Goal: Transaction & Acquisition: Purchase product/service

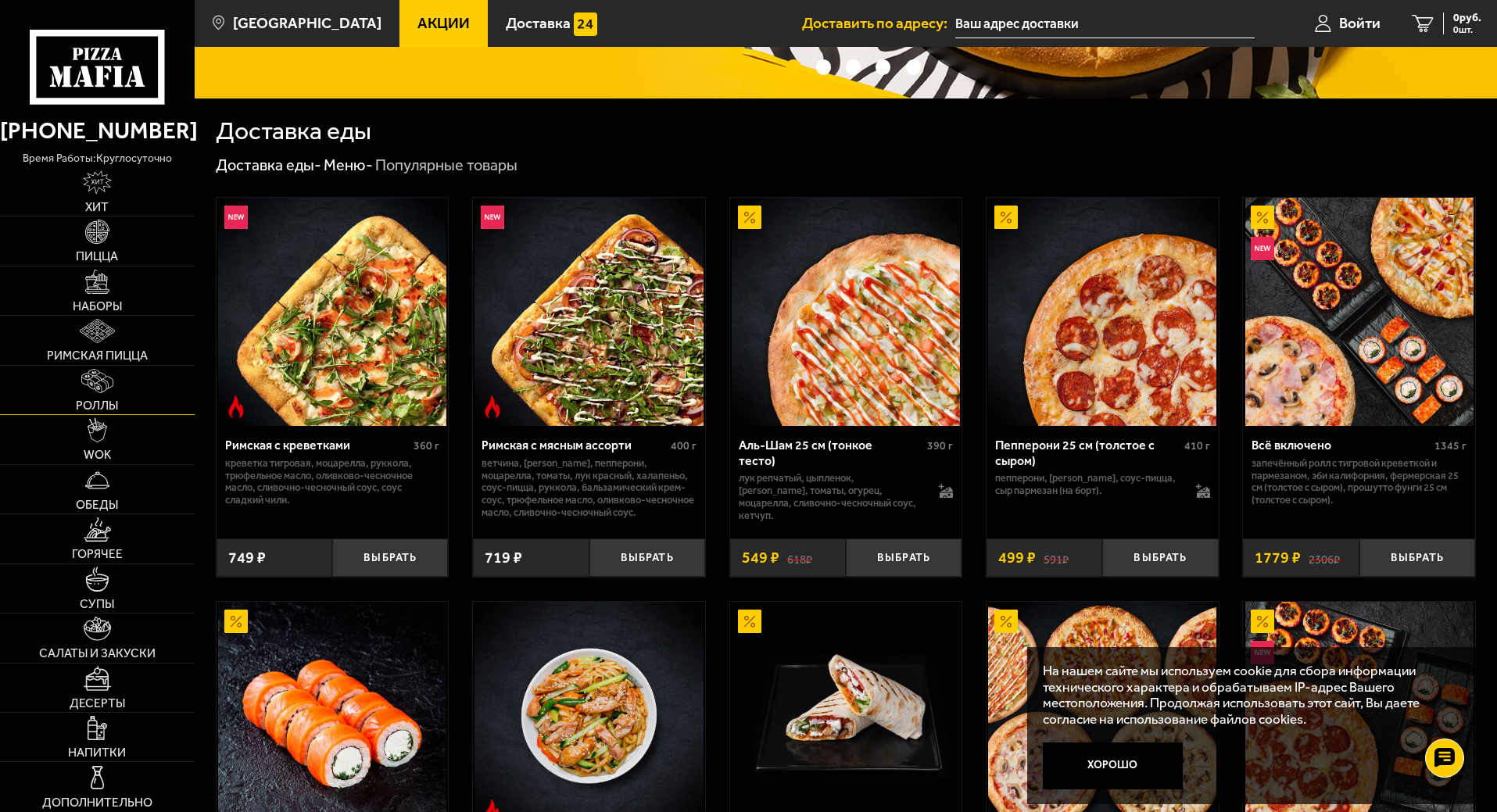
scroll to position [313, 0]
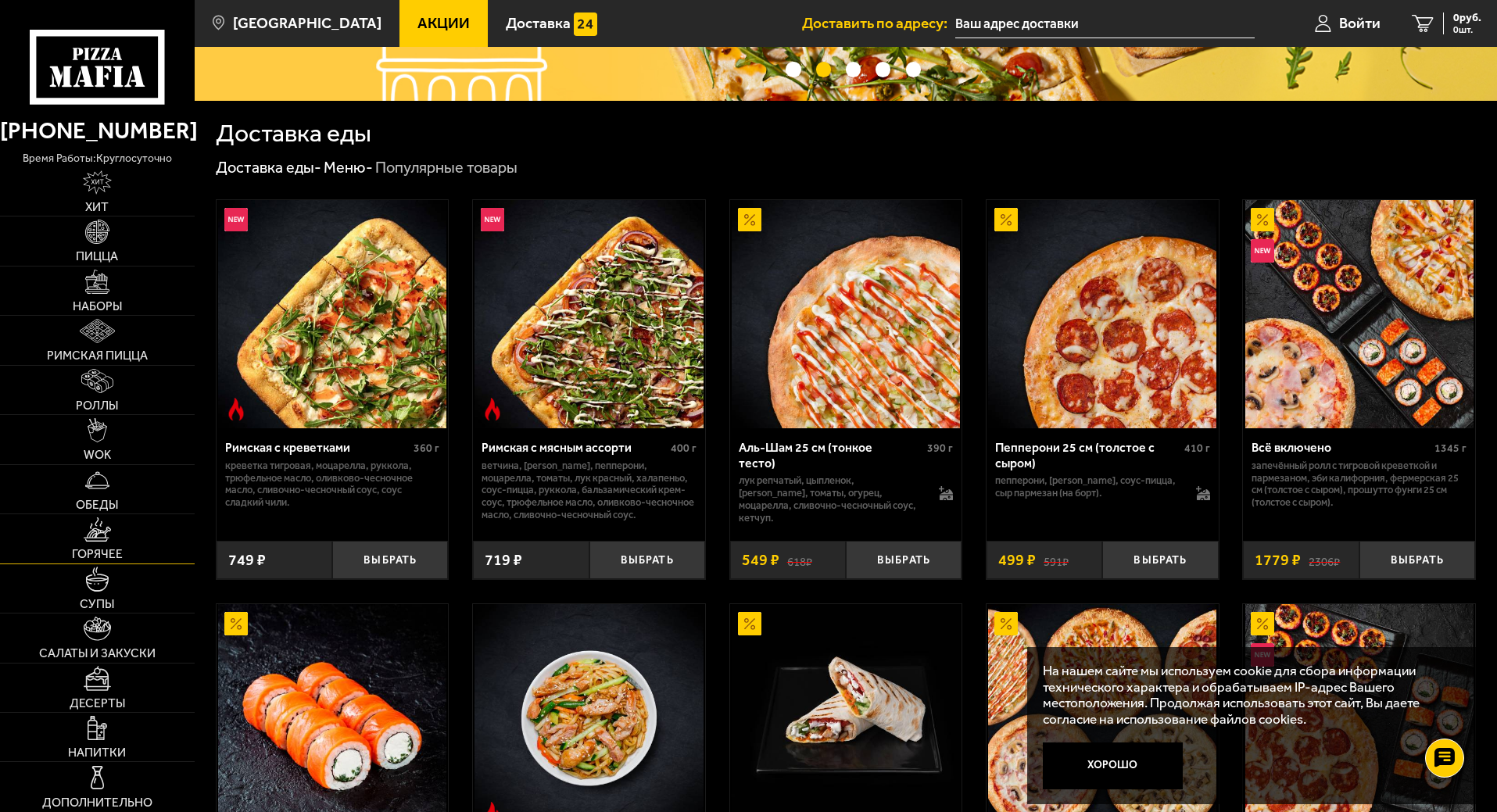
click at [99, 539] on img at bounding box center [97, 529] width 28 height 24
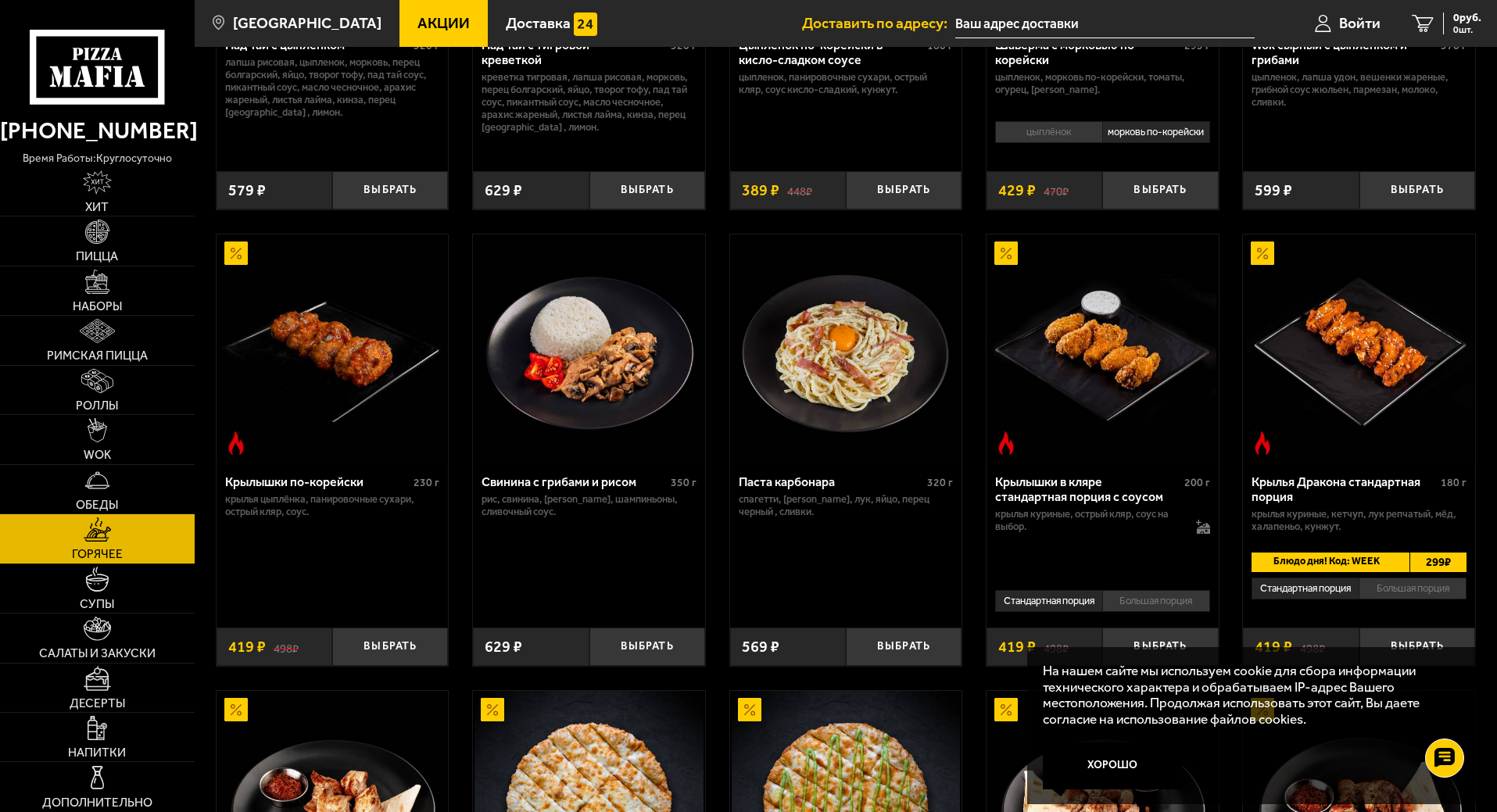
scroll to position [391, 0]
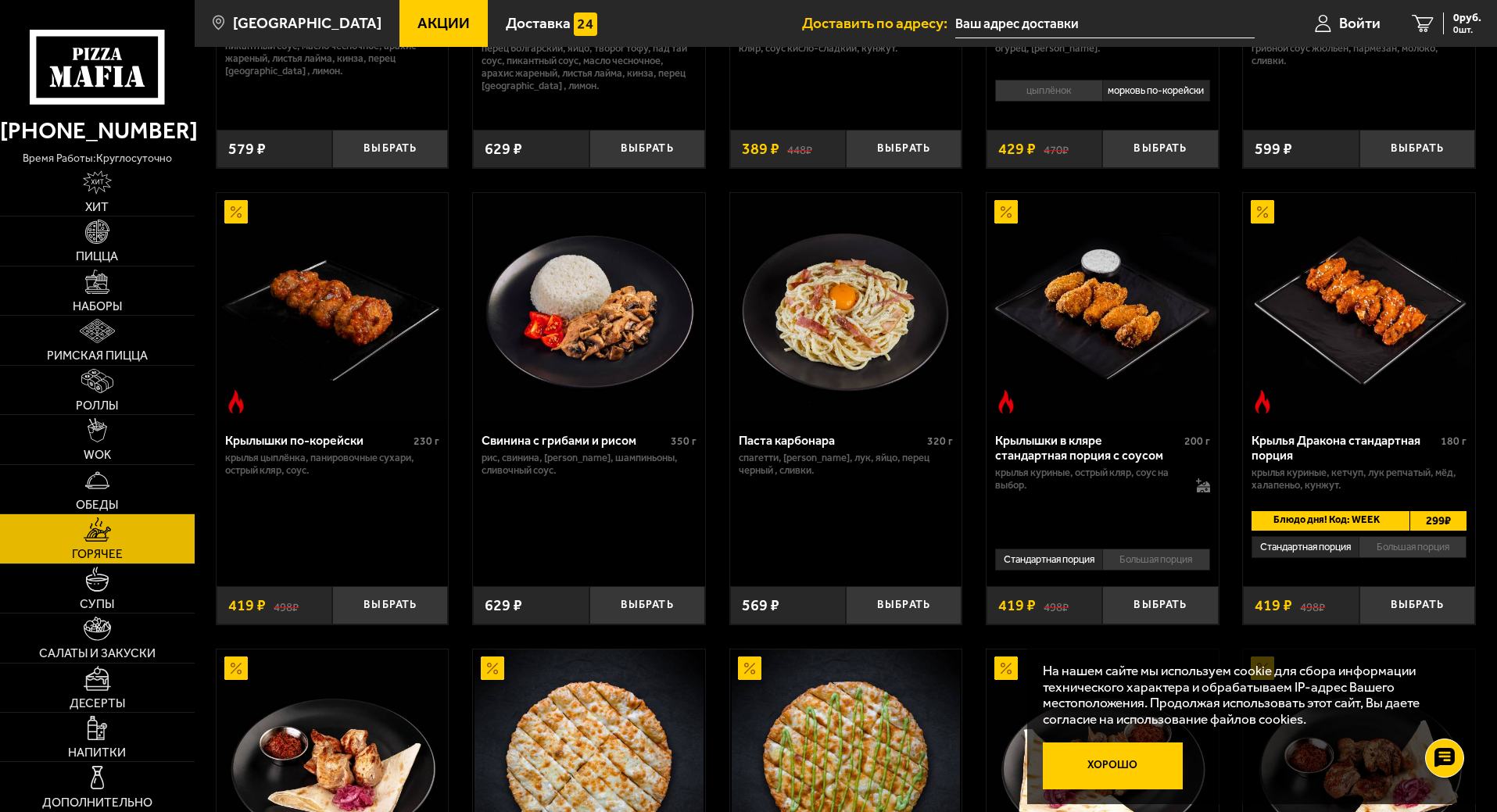
click at [1109, 758] on button "Хорошо" at bounding box center [1113, 766] width 141 height 47
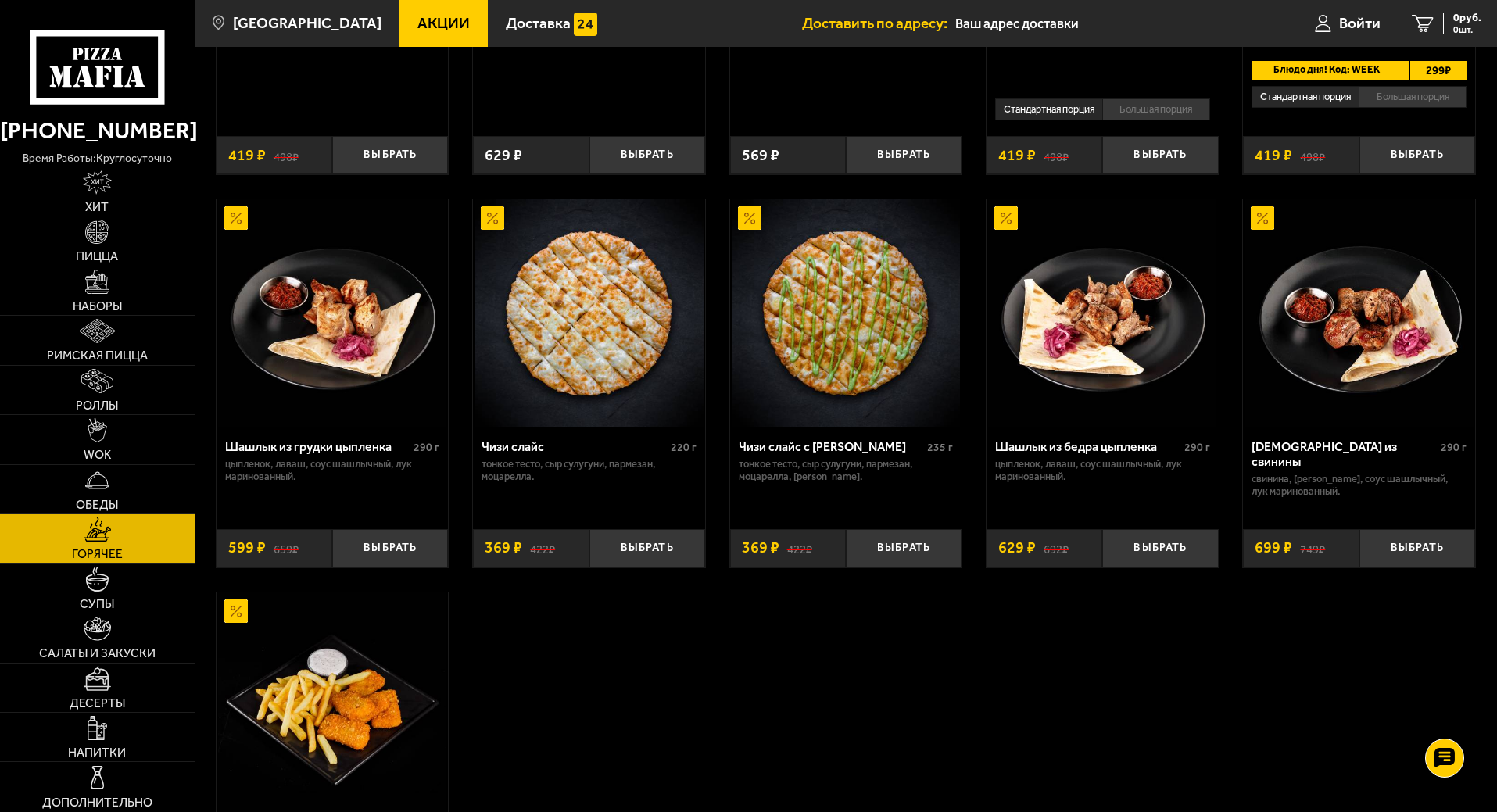
scroll to position [528, 0]
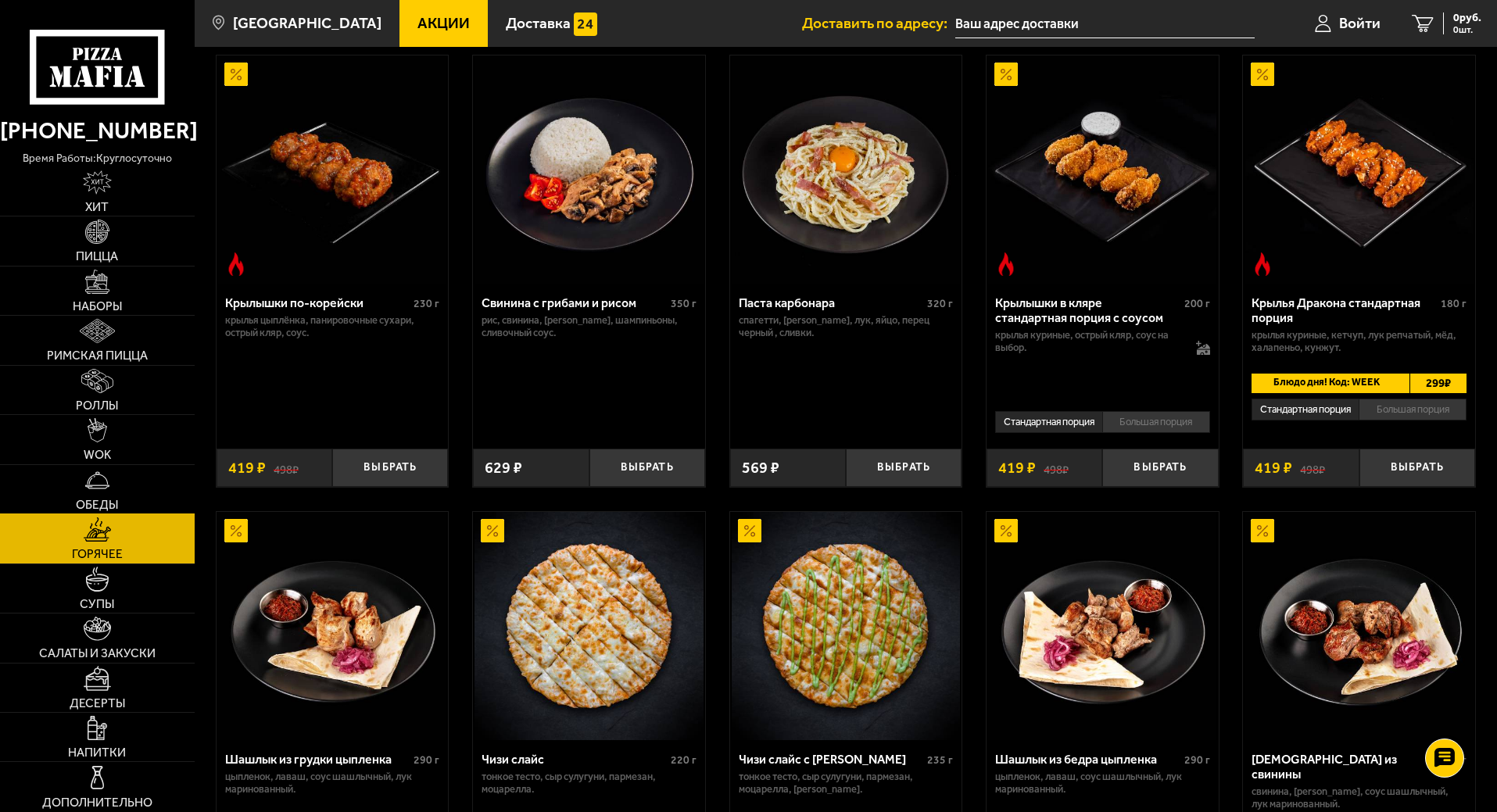
click at [95, 478] on img at bounding box center [97, 480] width 24 height 24
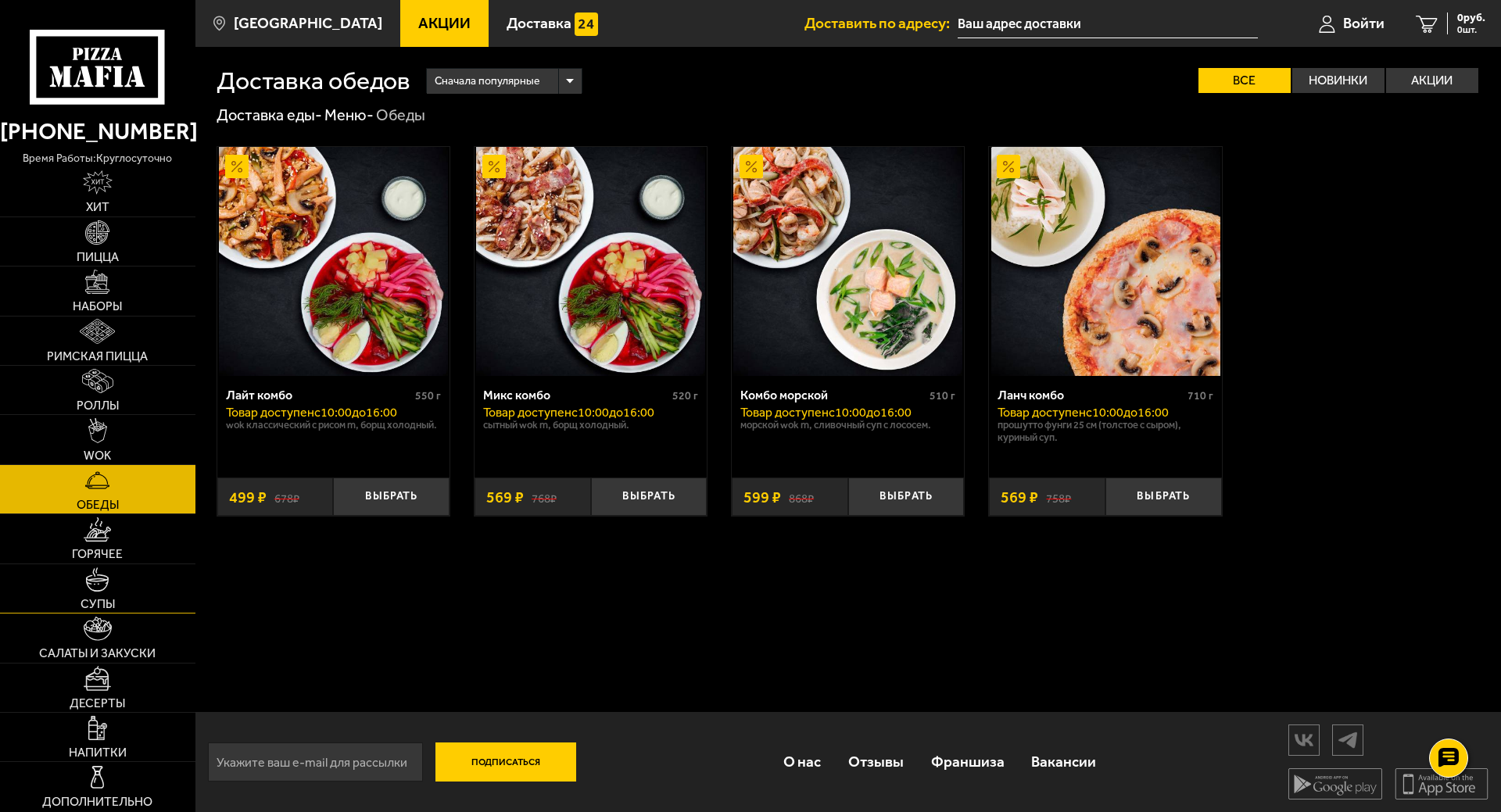
click at [99, 584] on img at bounding box center [97, 579] width 24 height 24
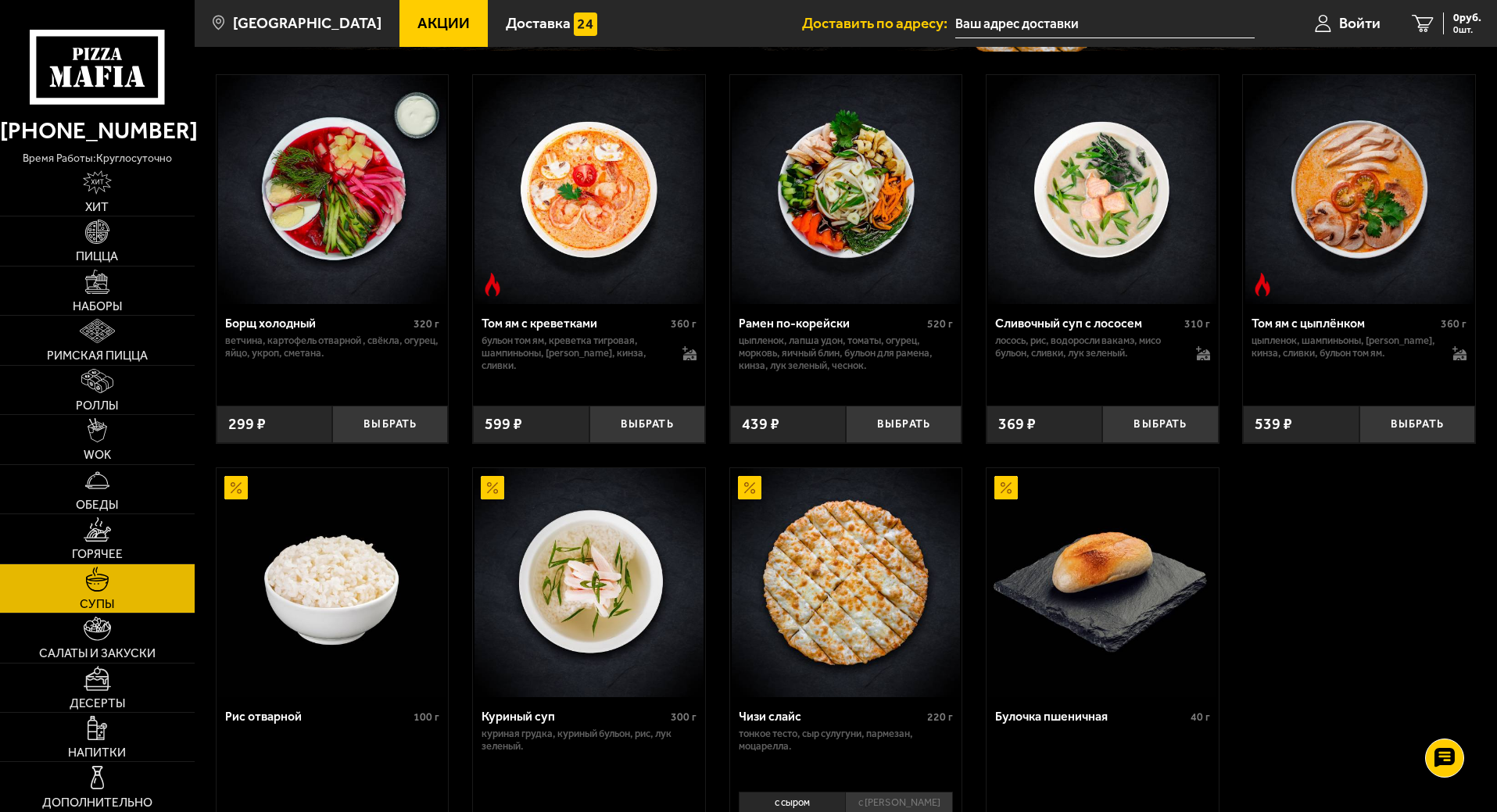
scroll to position [313, 0]
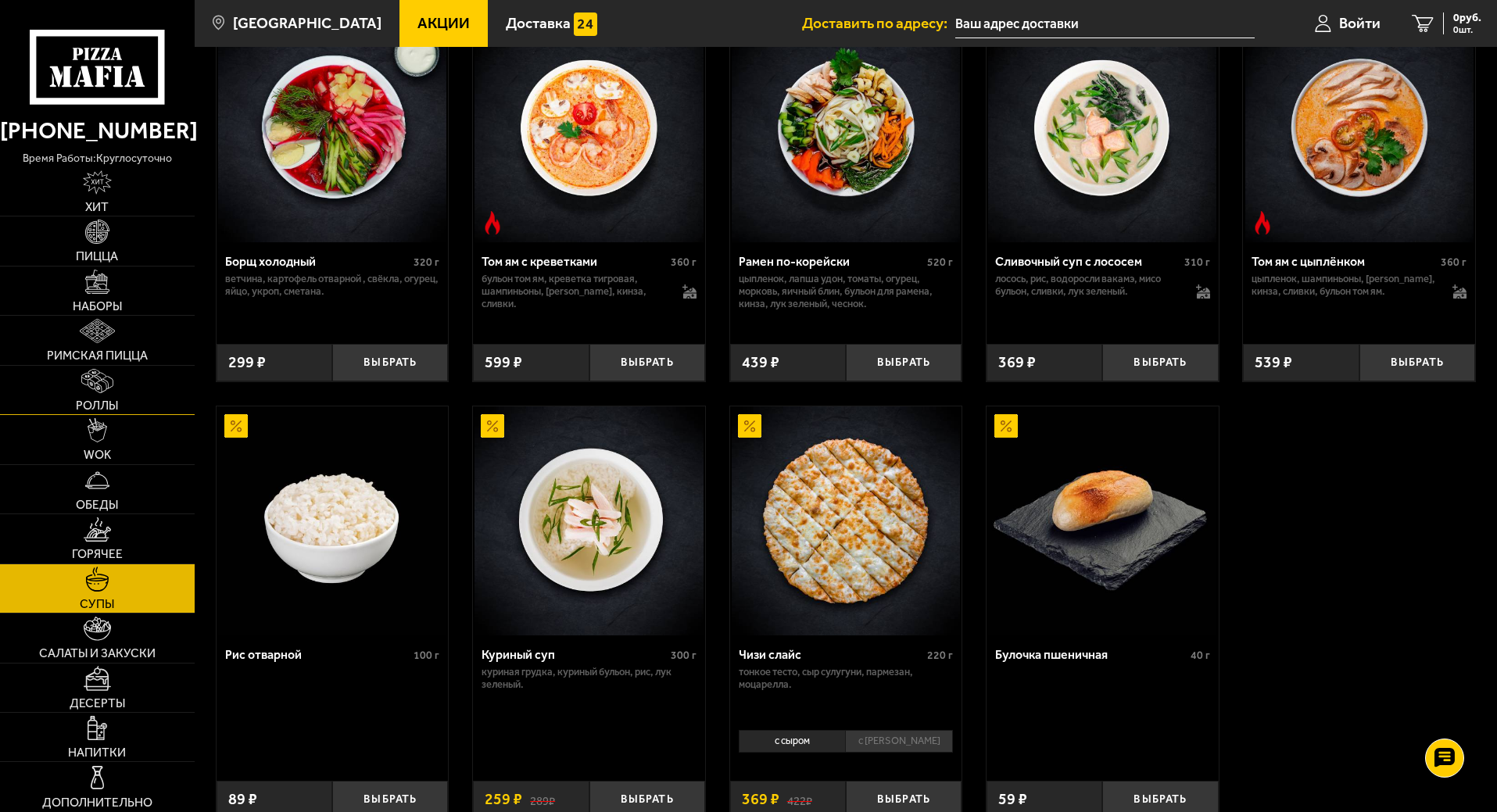
click at [99, 386] on img at bounding box center [96, 381] width 31 height 24
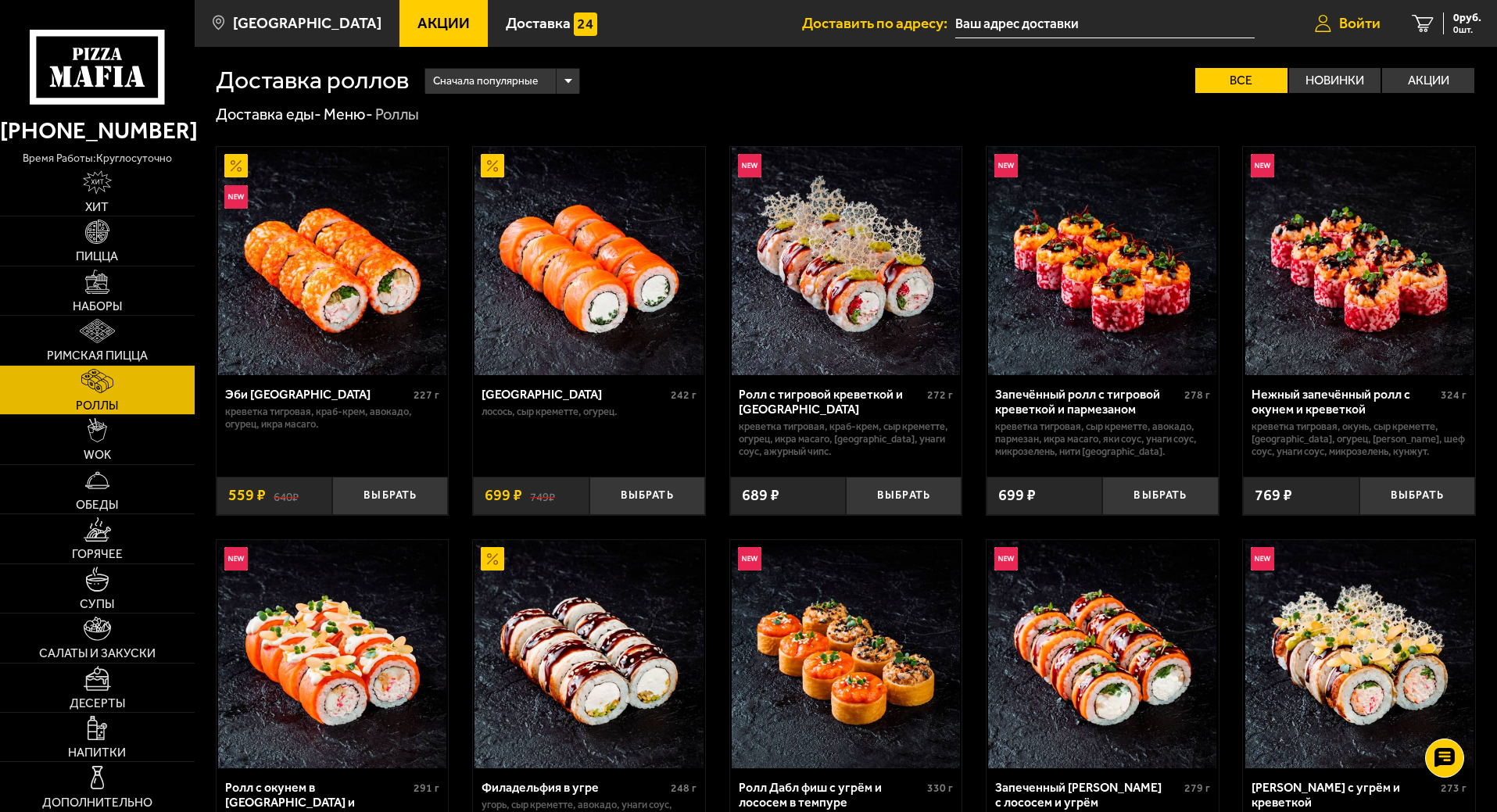
click at [1351, 28] on span "Войти" at bounding box center [1360, 23] width 42 height 15
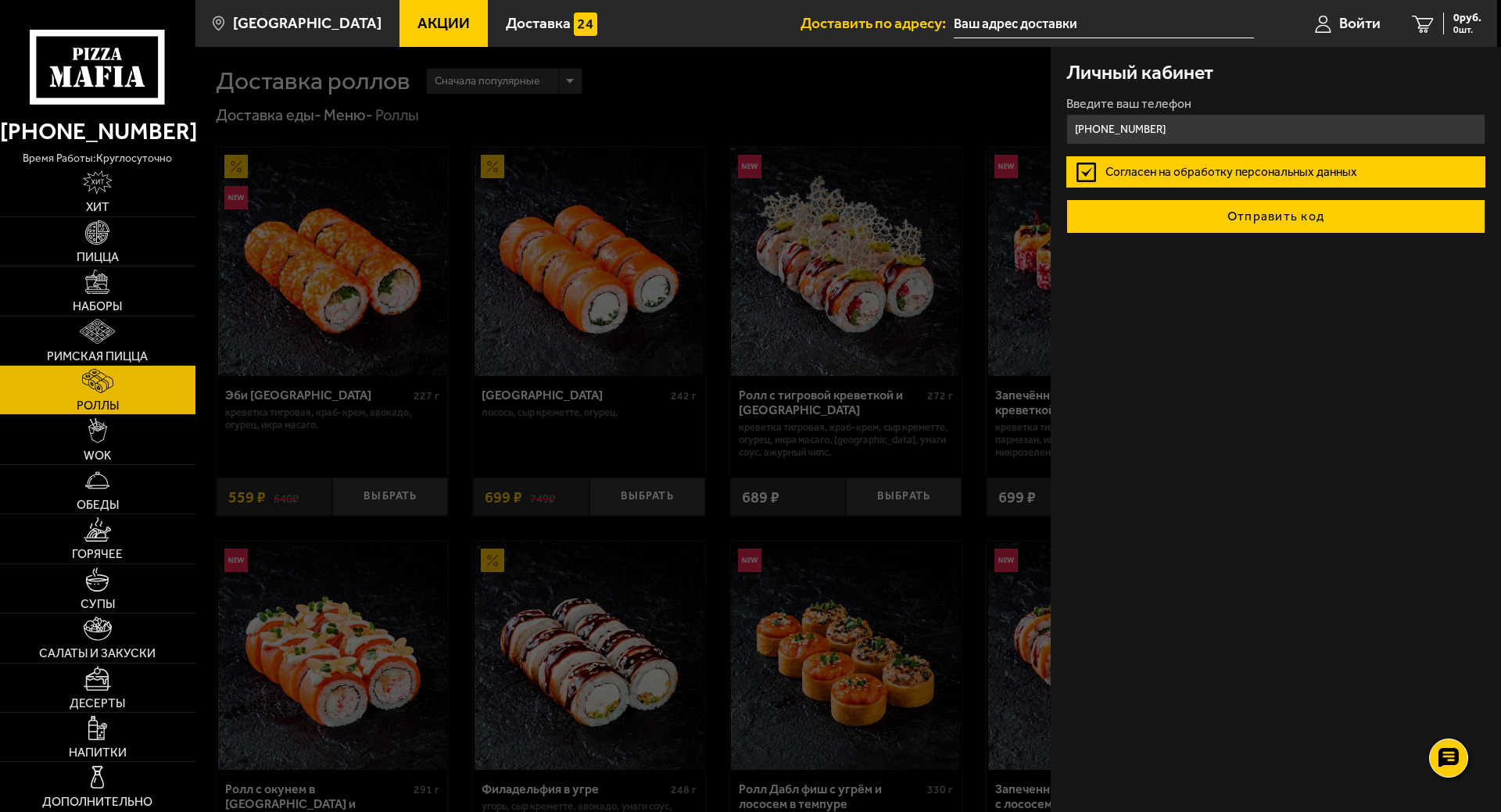
type input "[PHONE_NUMBER]"
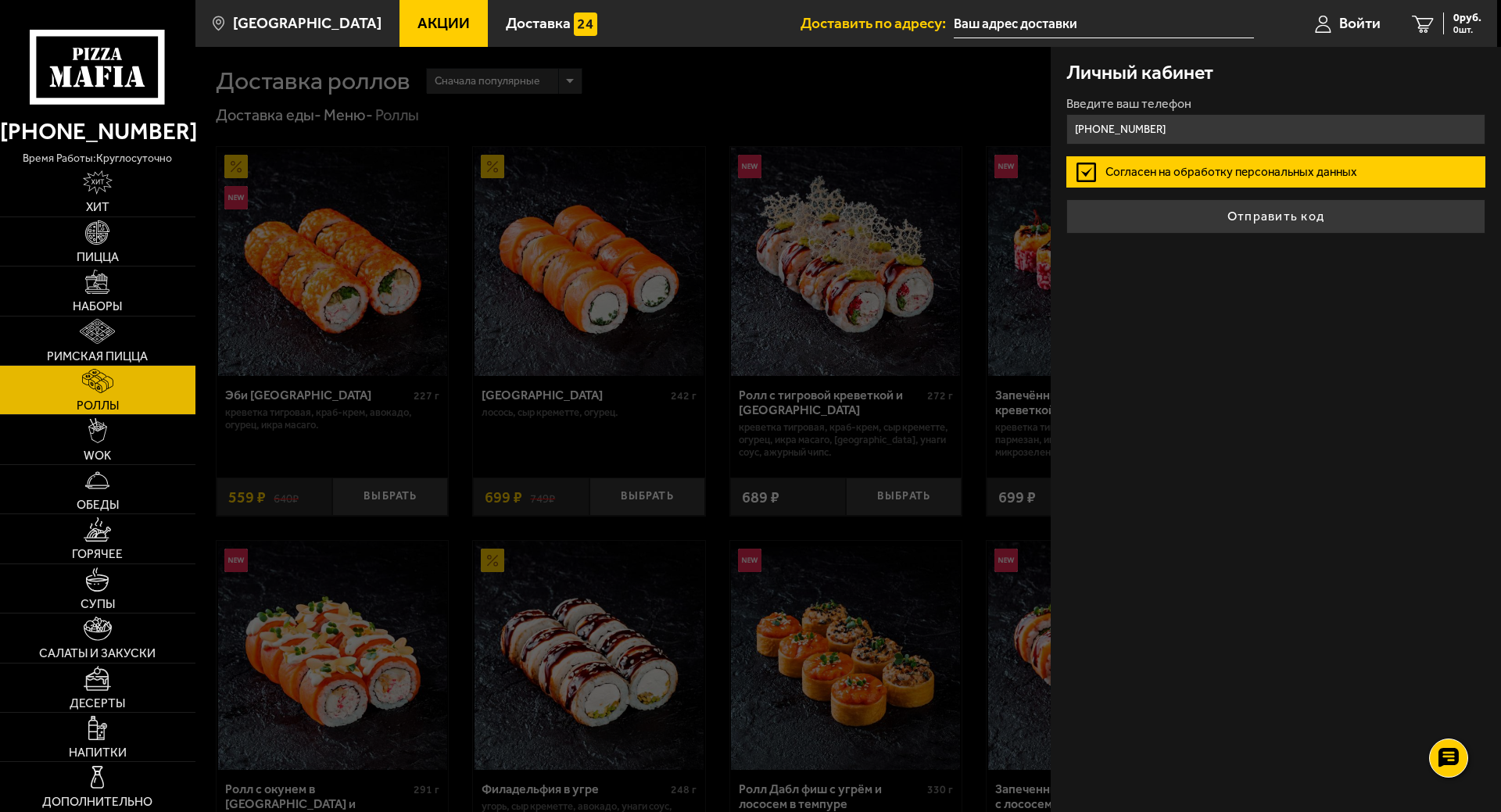
click at [1271, 214] on button "Отправить код" at bounding box center [1276, 216] width 419 height 34
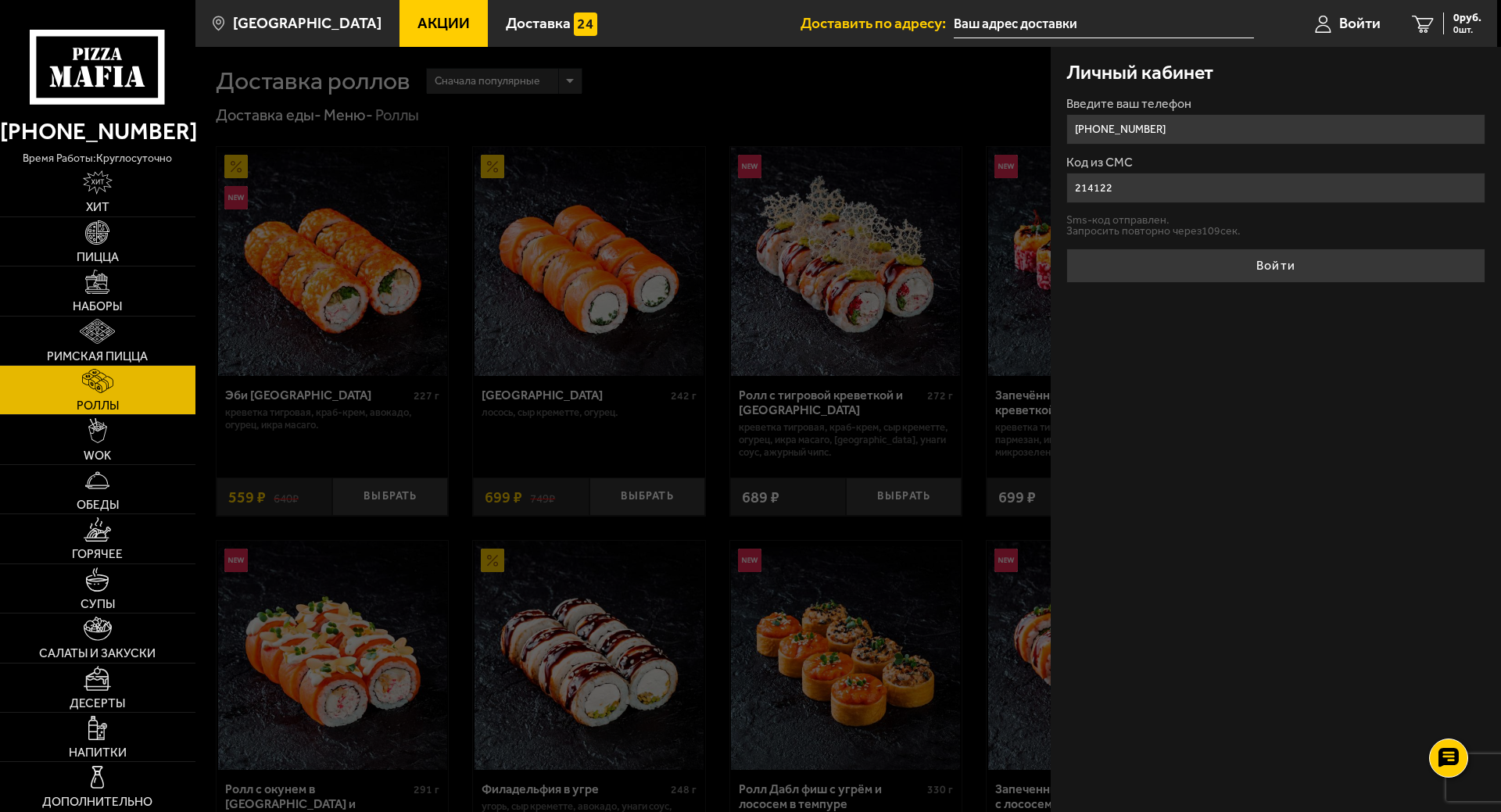
type input "214122"
click at [1066, 249] on button "Войти" at bounding box center [1276, 265] width 419 height 34
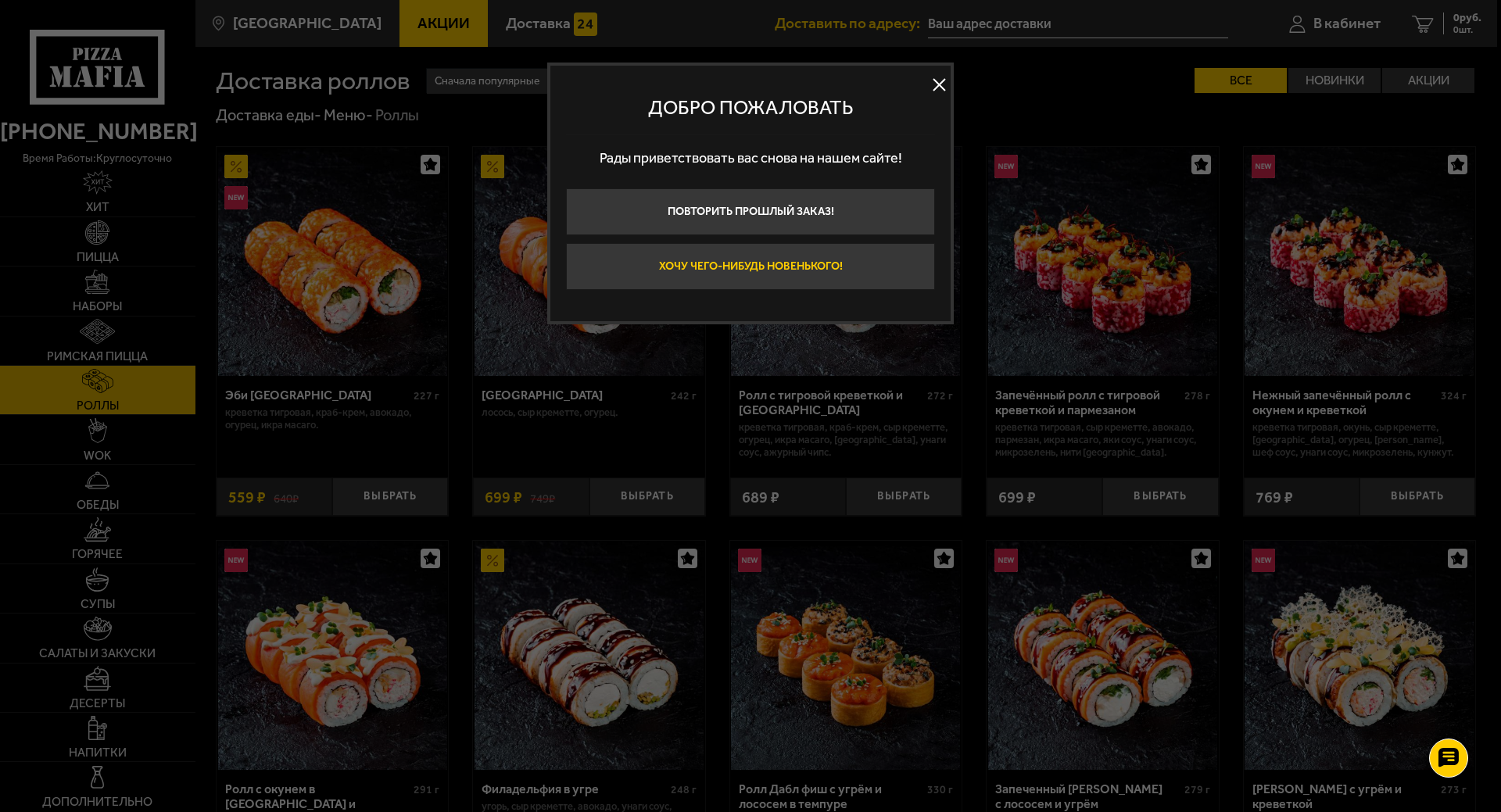
click at [756, 257] on button "Хочу чего-нибудь новенького!" at bounding box center [750, 266] width 369 height 47
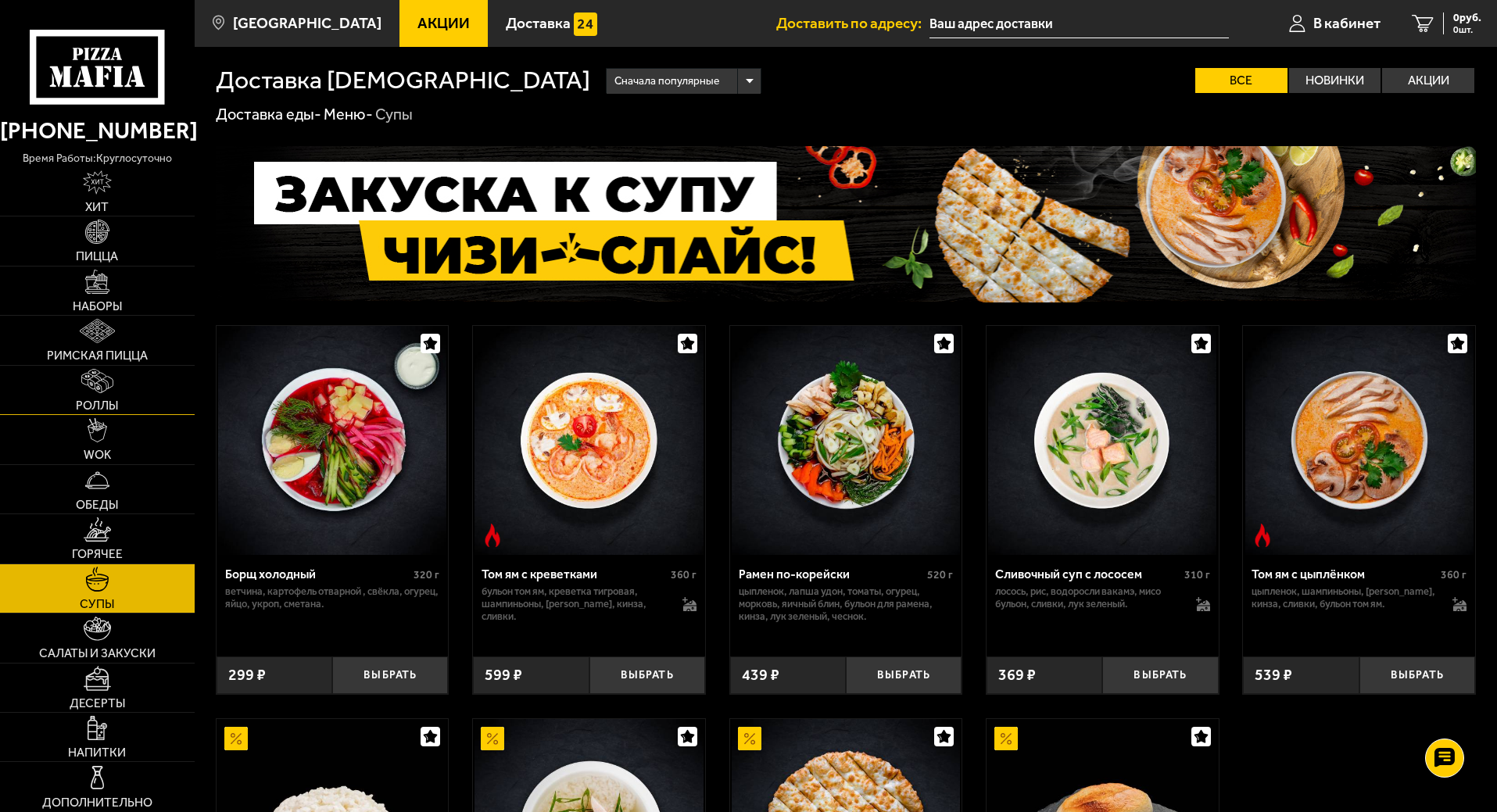
click at [109, 396] on link "Роллы" at bounding box center [97, 390] width 195 height 48
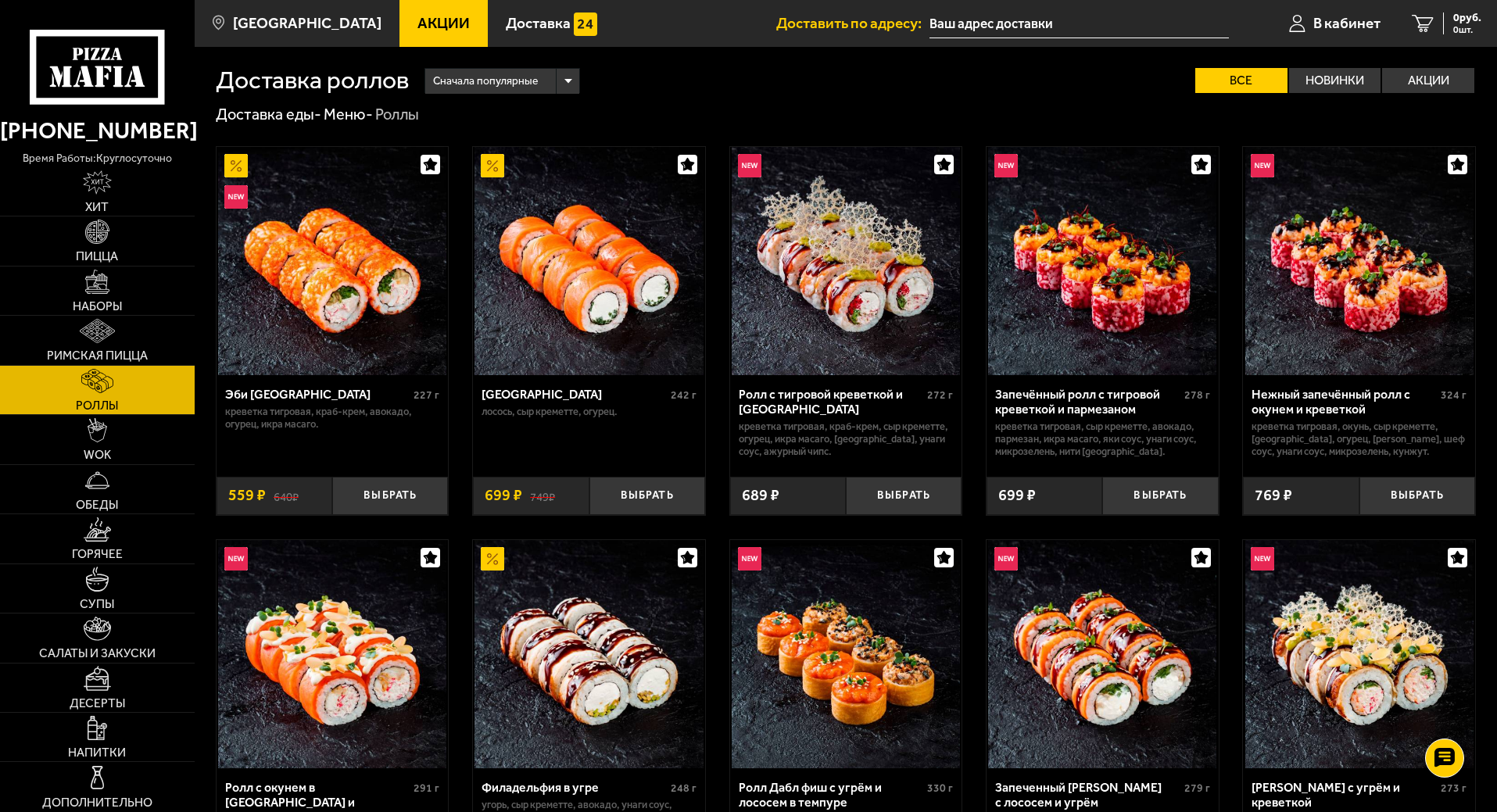
click at [519, 72] on span "Сначала популярные" at bounding box center [485, 82] width 104 height 30
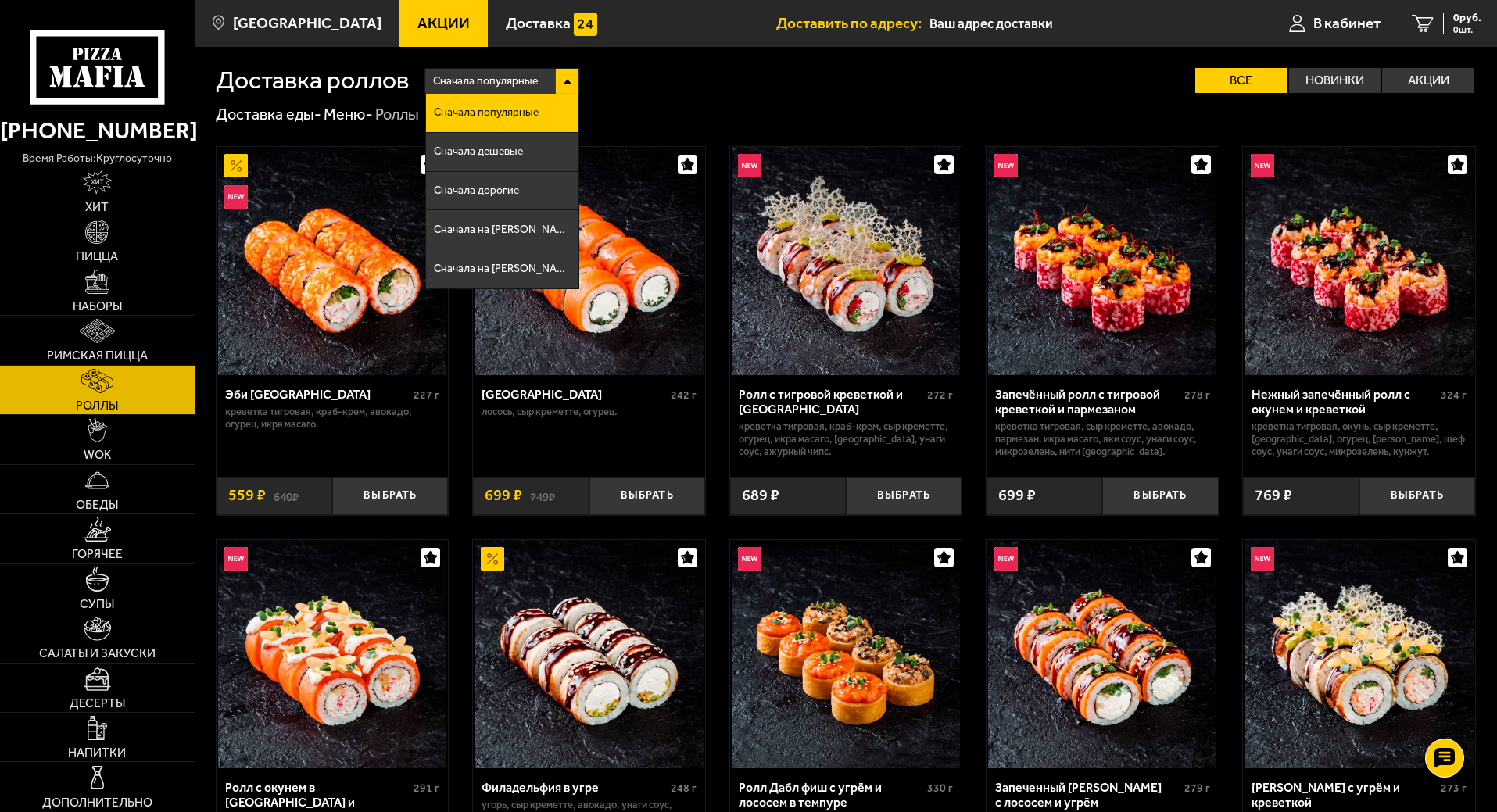
click at [520, 72] on span "Сначала популярные" at bounding box center [485, 82] width 104 height 30
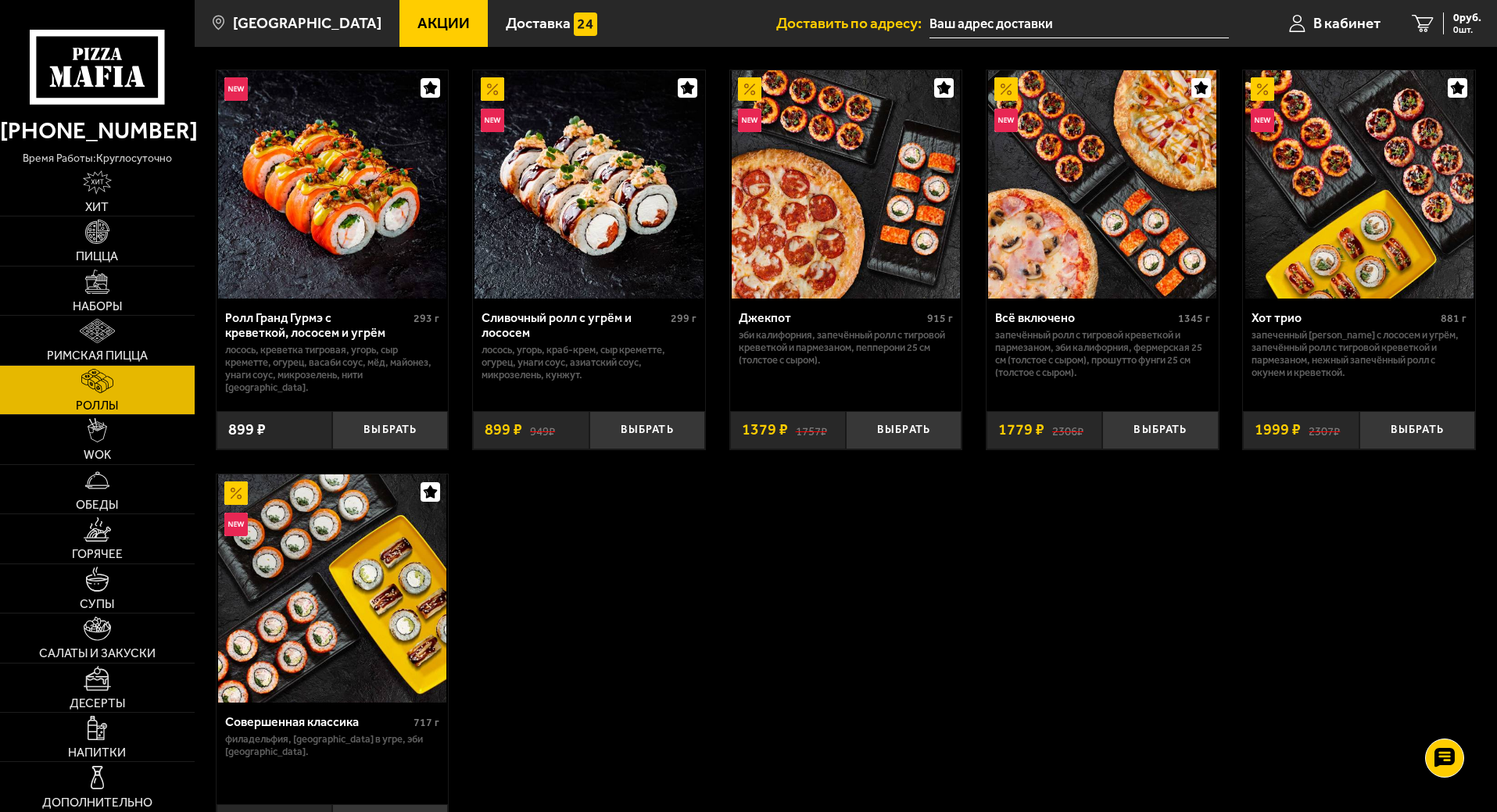
scroll to position [860, 0]
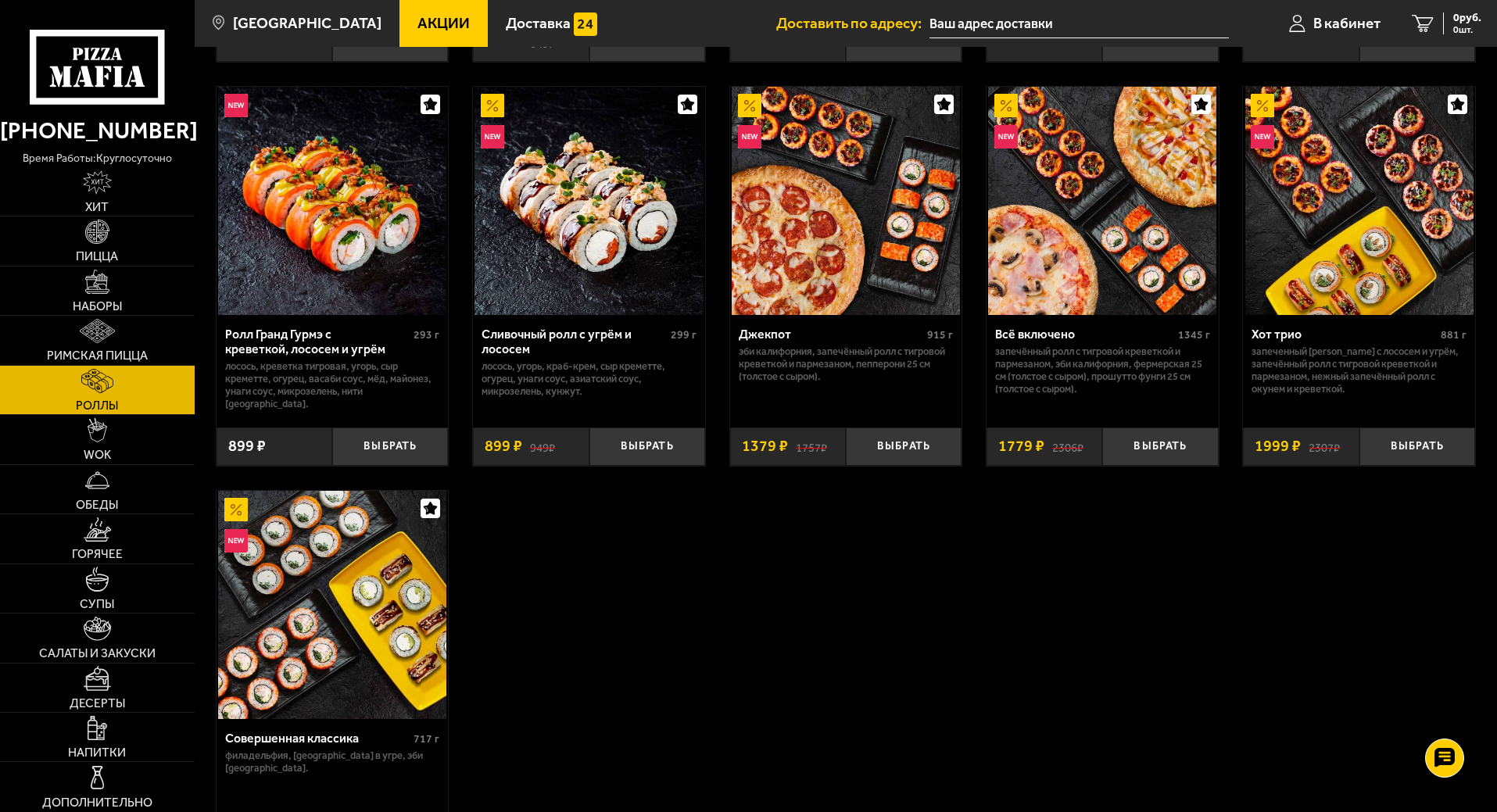
click at [834, 280] on img at bounding box center [845, 200] width 228 height 228
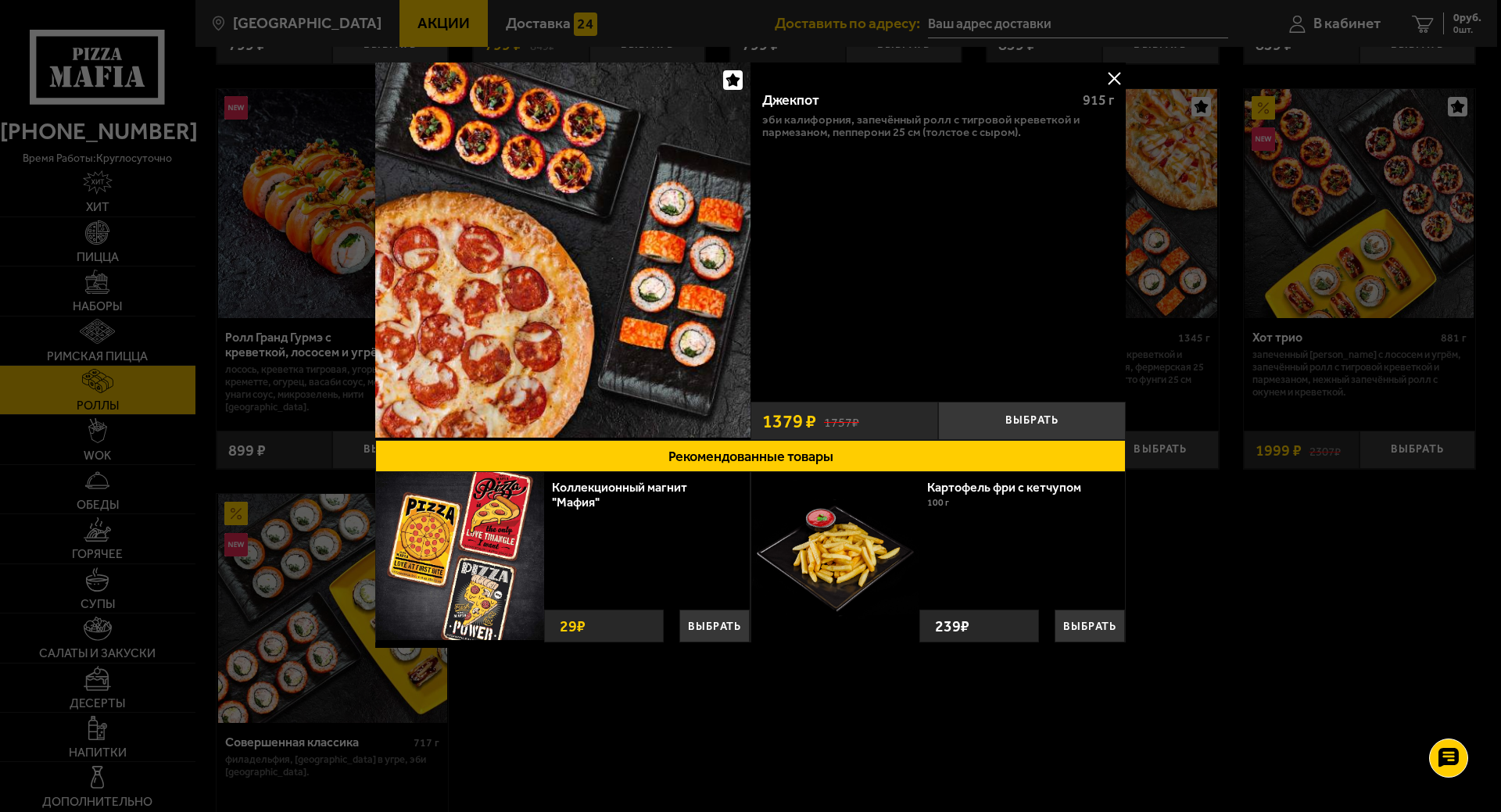
click at [1247, 559] on div at bounding box center [750, 406] width 1501 height 812
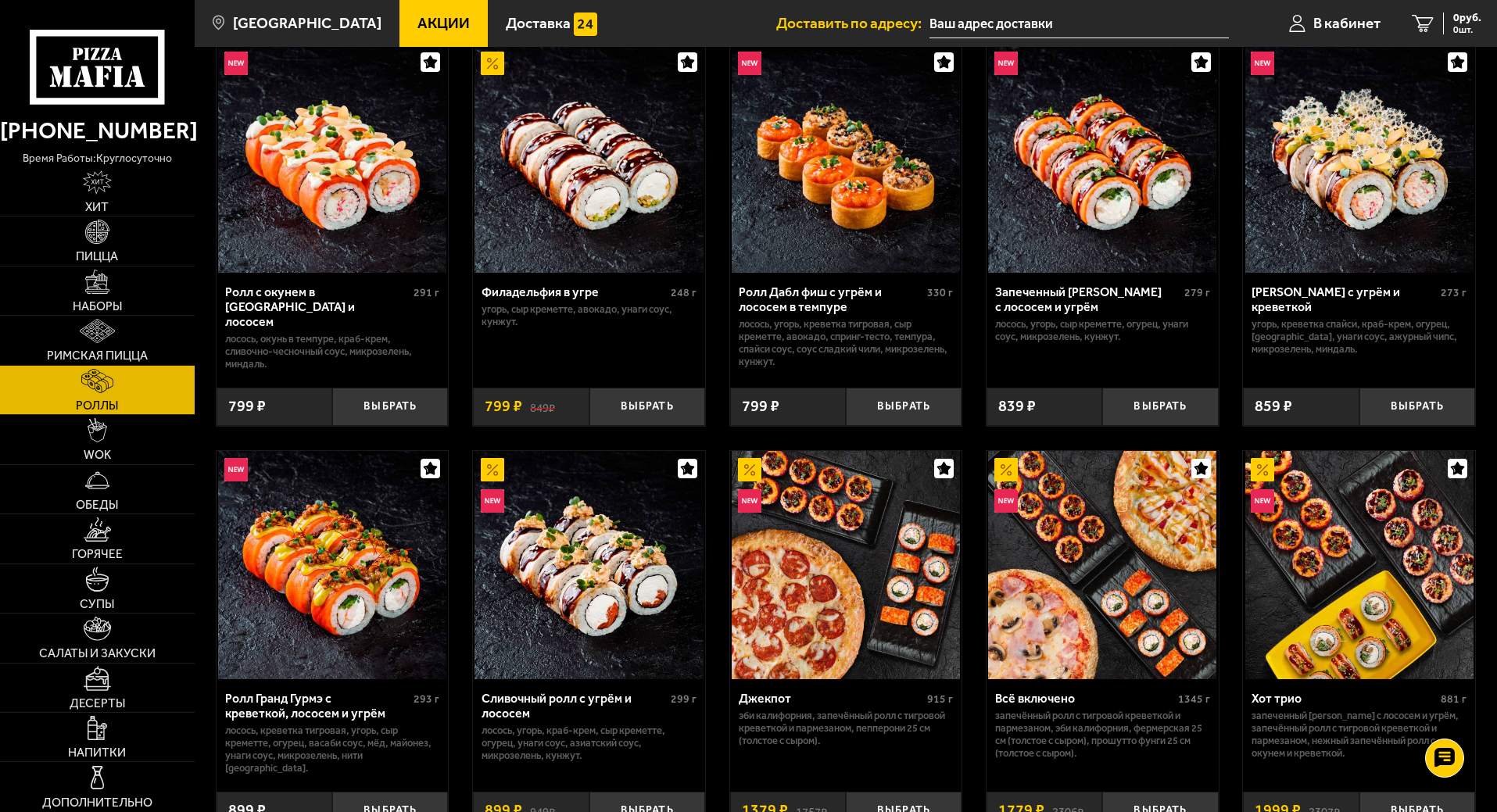
scroll to position [469, 0]
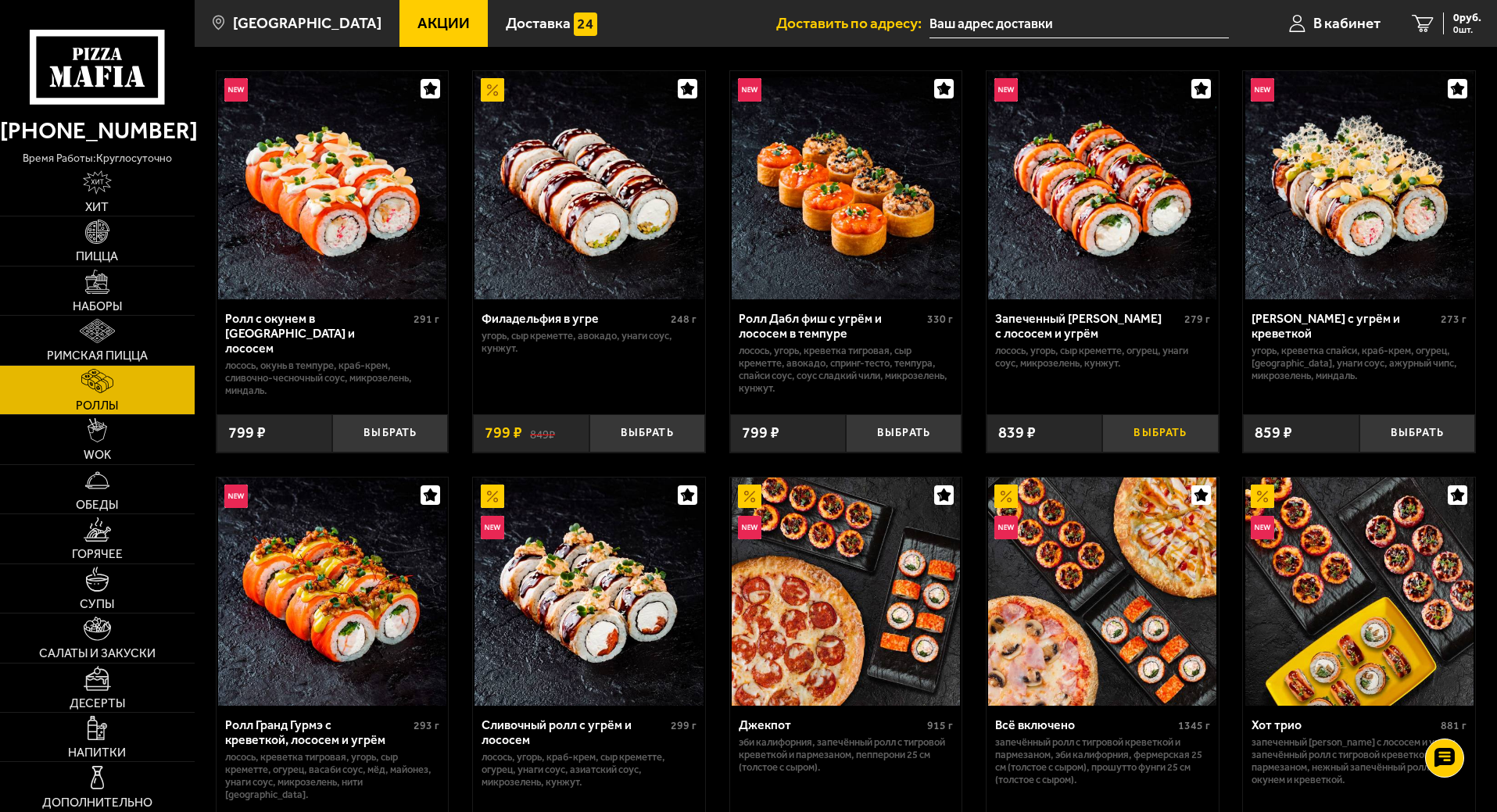
click at [1153, 418] on button "Выбрать" at bounding box center [1160, 433] width 116 height 38
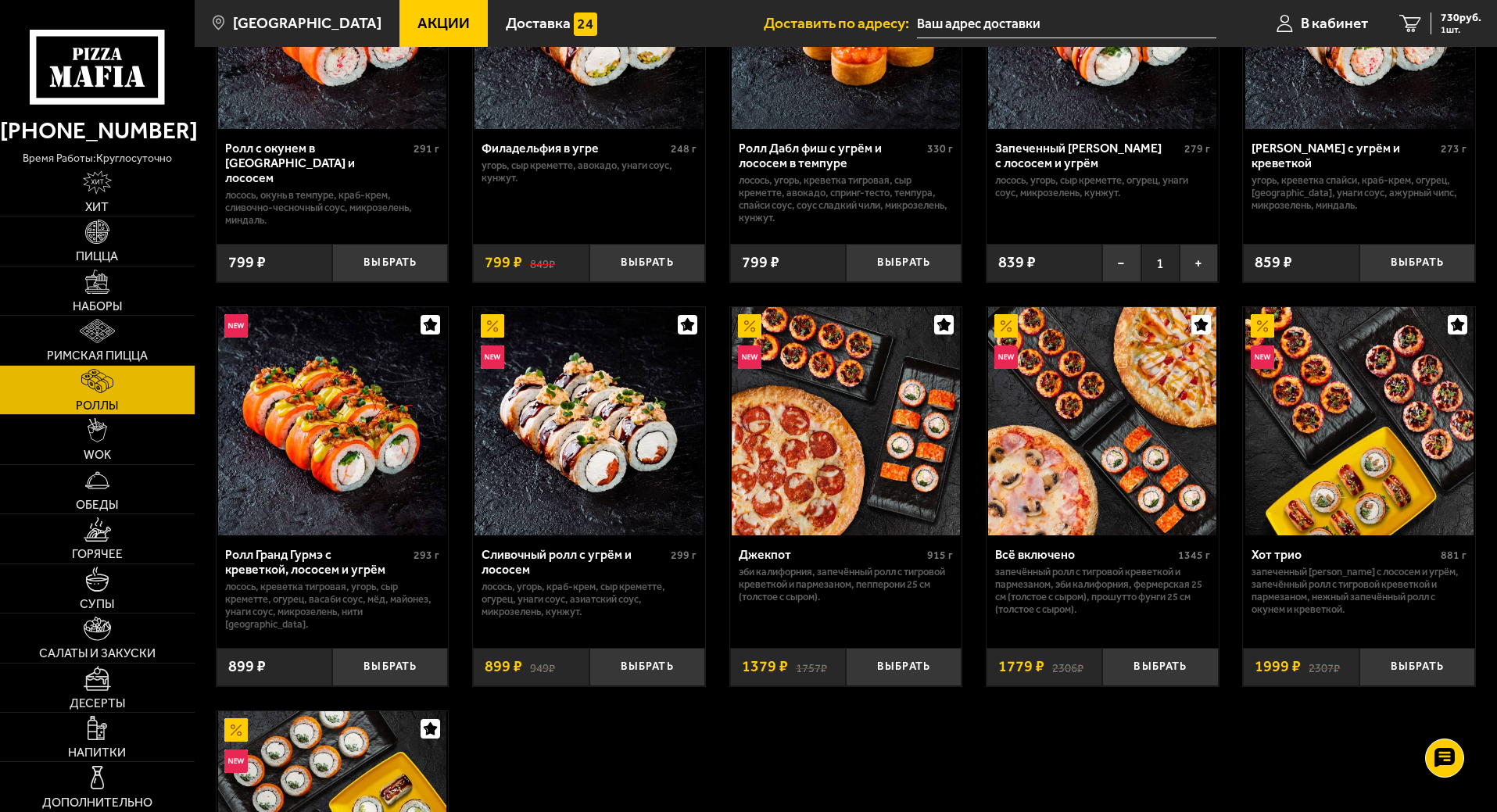
scroll to position [781, 0]
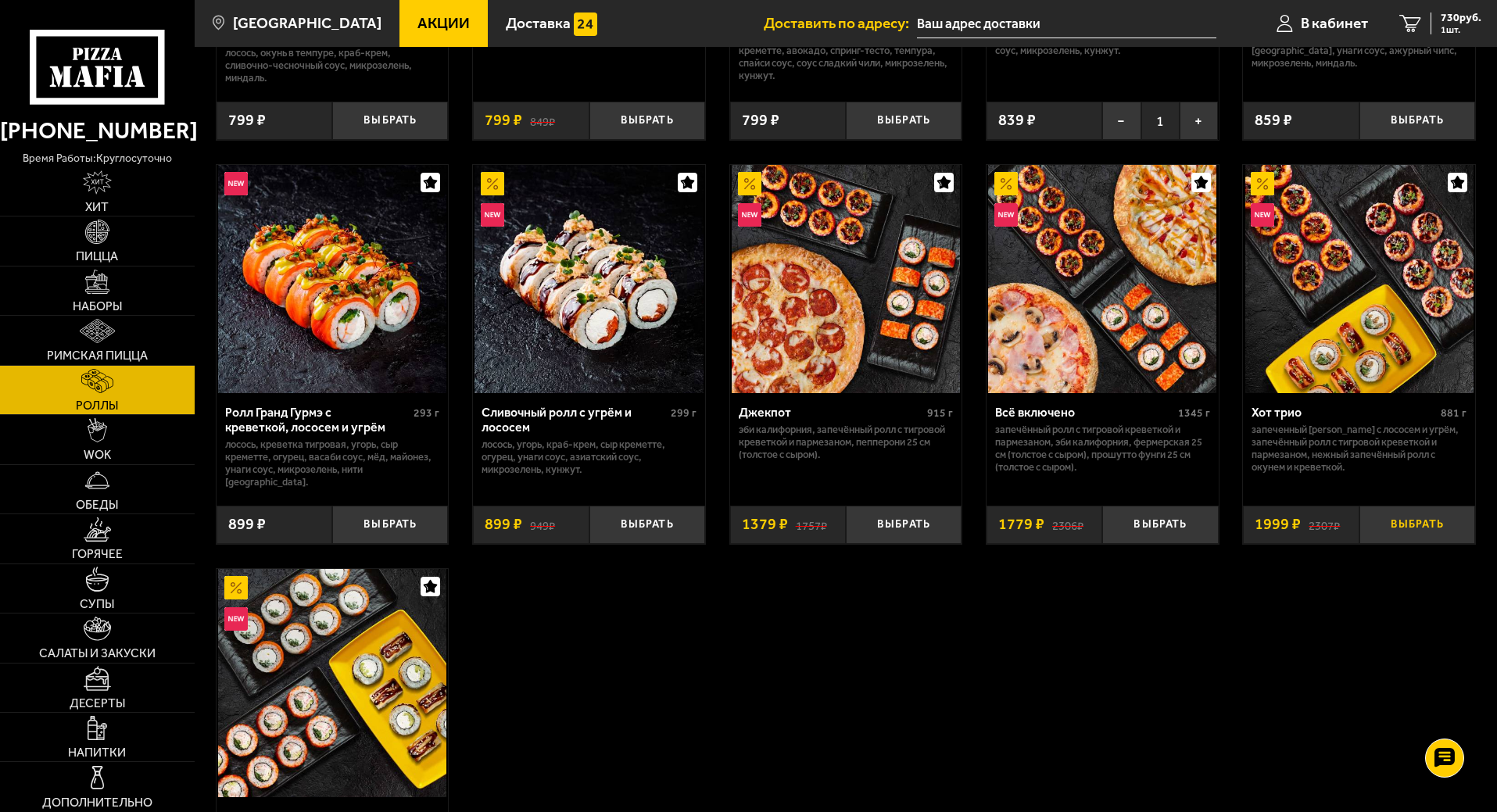
click at [1396, 522] on button "Выбрать" at bounding box center [1417, 525] width 116 height 38
click at [1434, 13] on span "2729 руб." at bounding box center [1458, 18] width 47 height 11
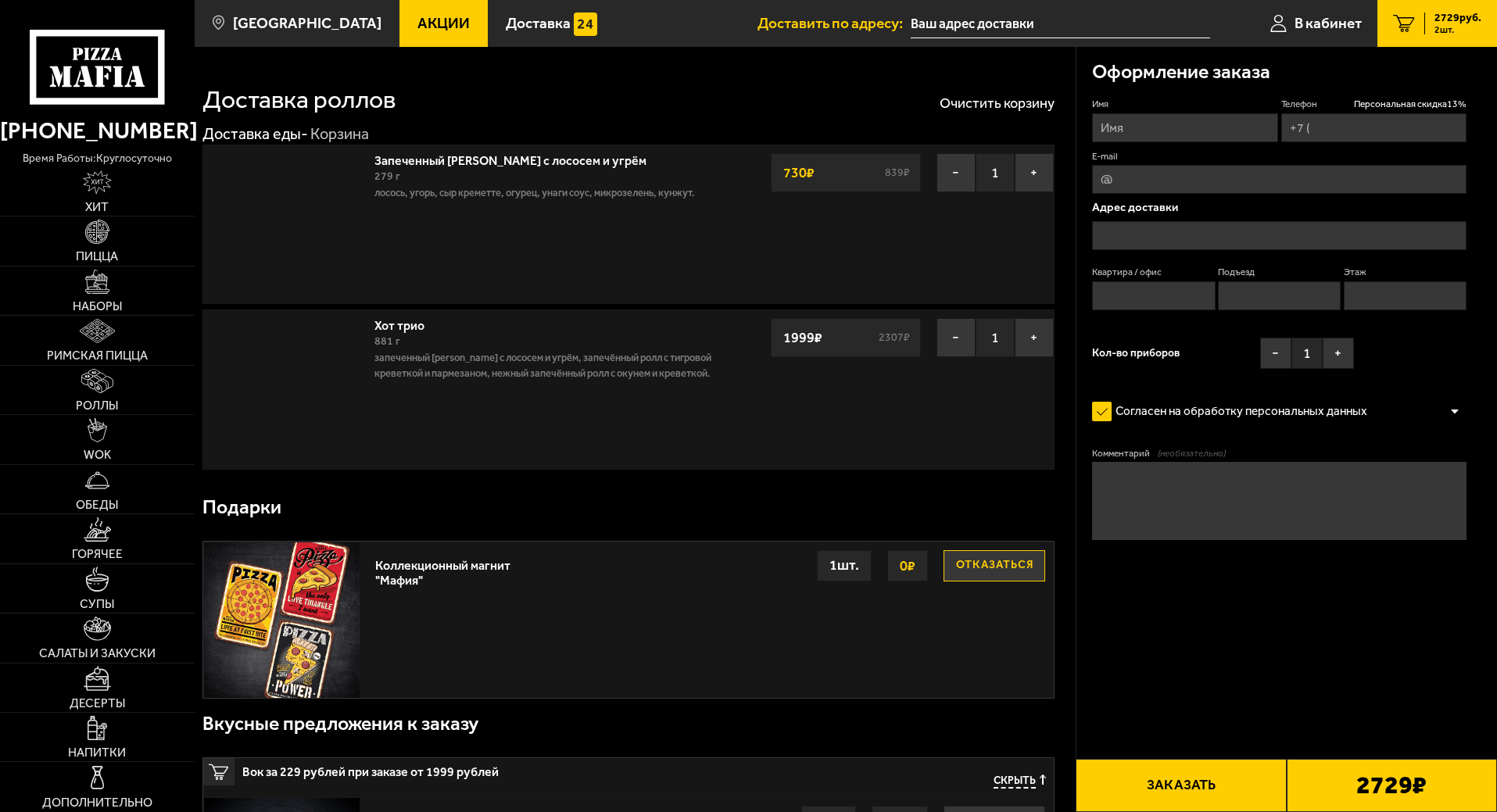
type input "[PHONE_NUMBER]"
type input "[STREET_ADDRESS]"
type input "57"
type input "4"
type input "5"
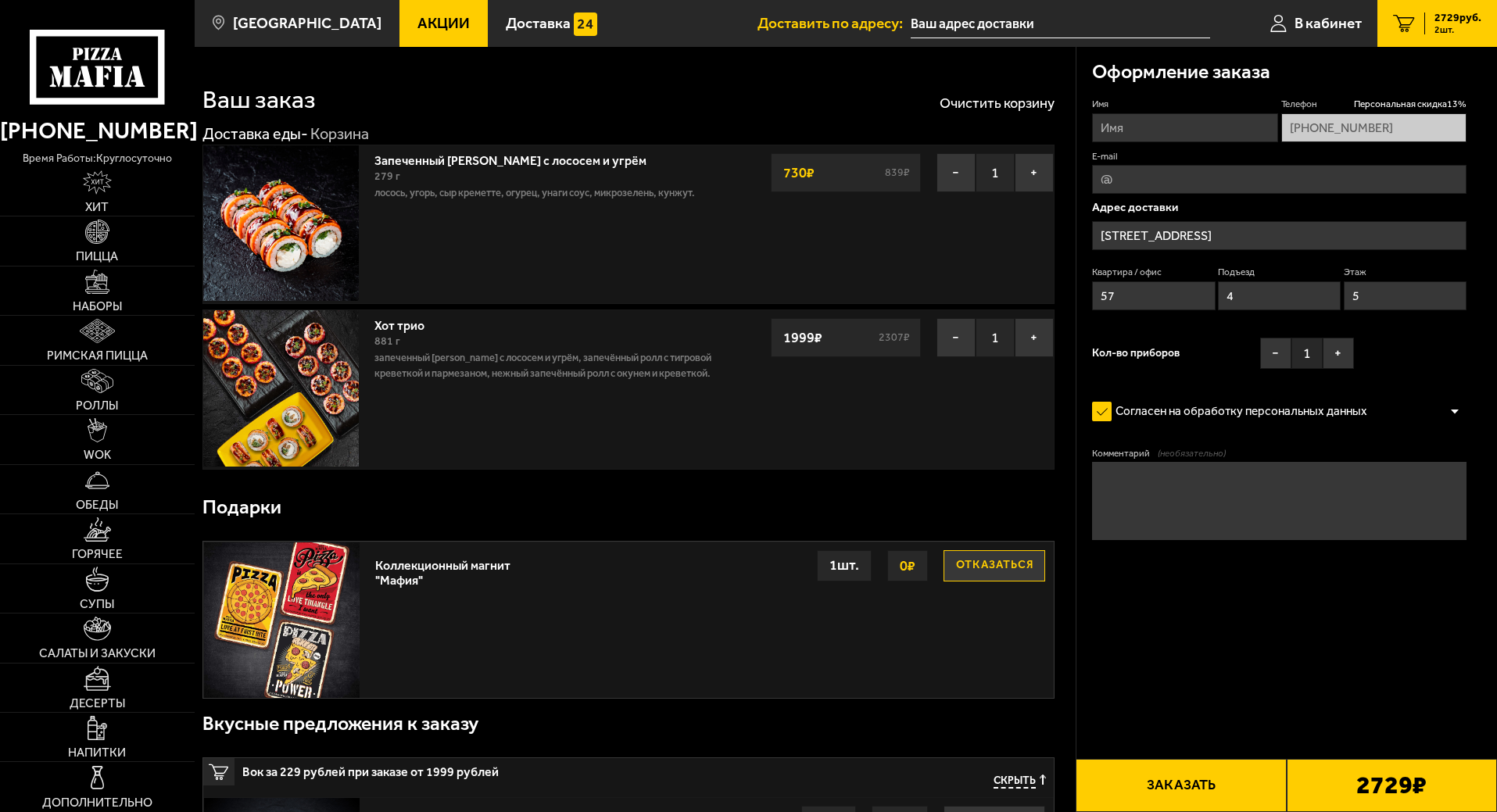
type input "[STREET_ADDRESS]"
click at [939, 169] on button "−" at bounding box center [956, 173] width 39 height 39
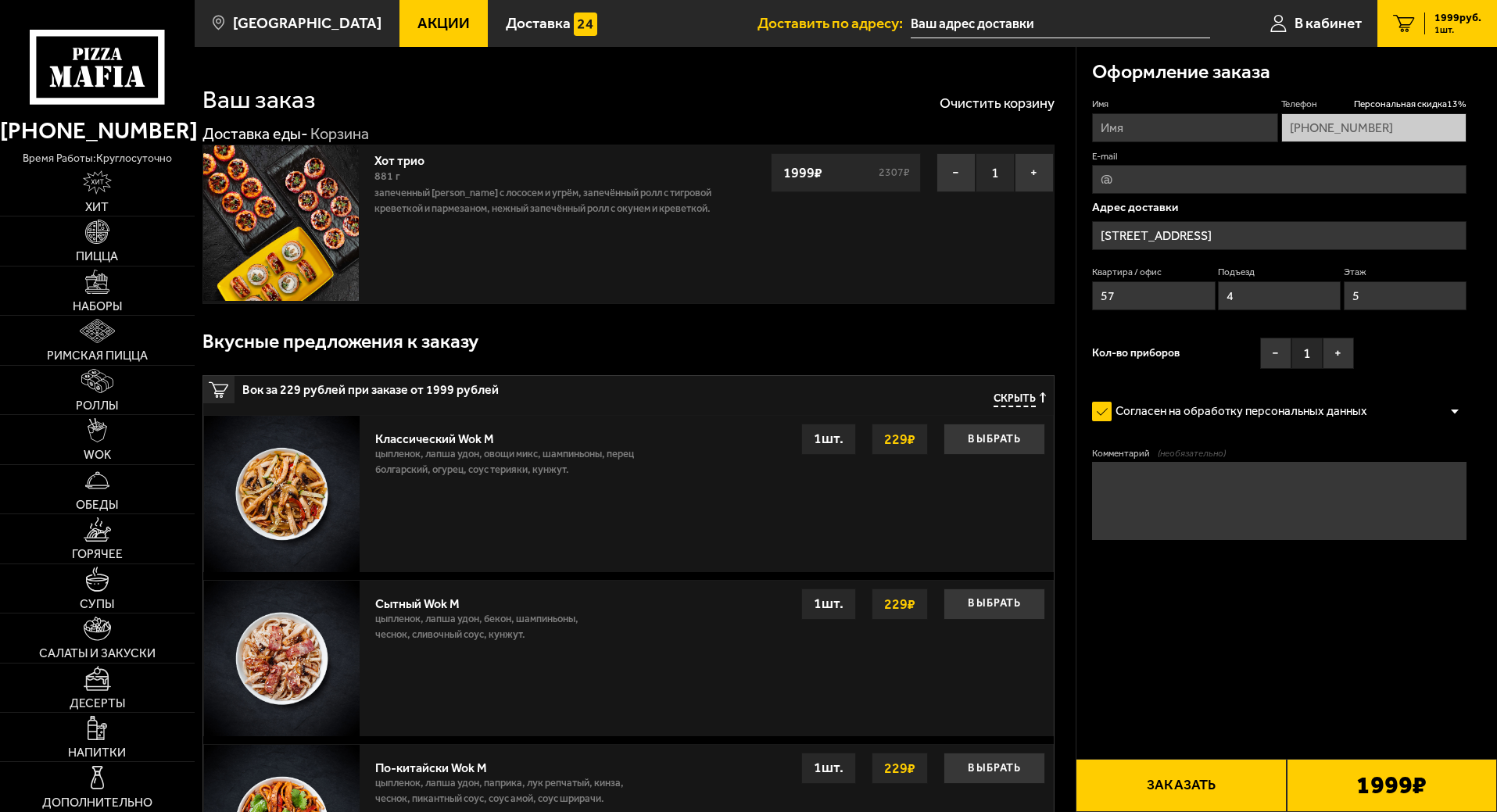
click at [1022, 395] on span "Скрыть" at bounding box center [1014, 400] width 43 height 15
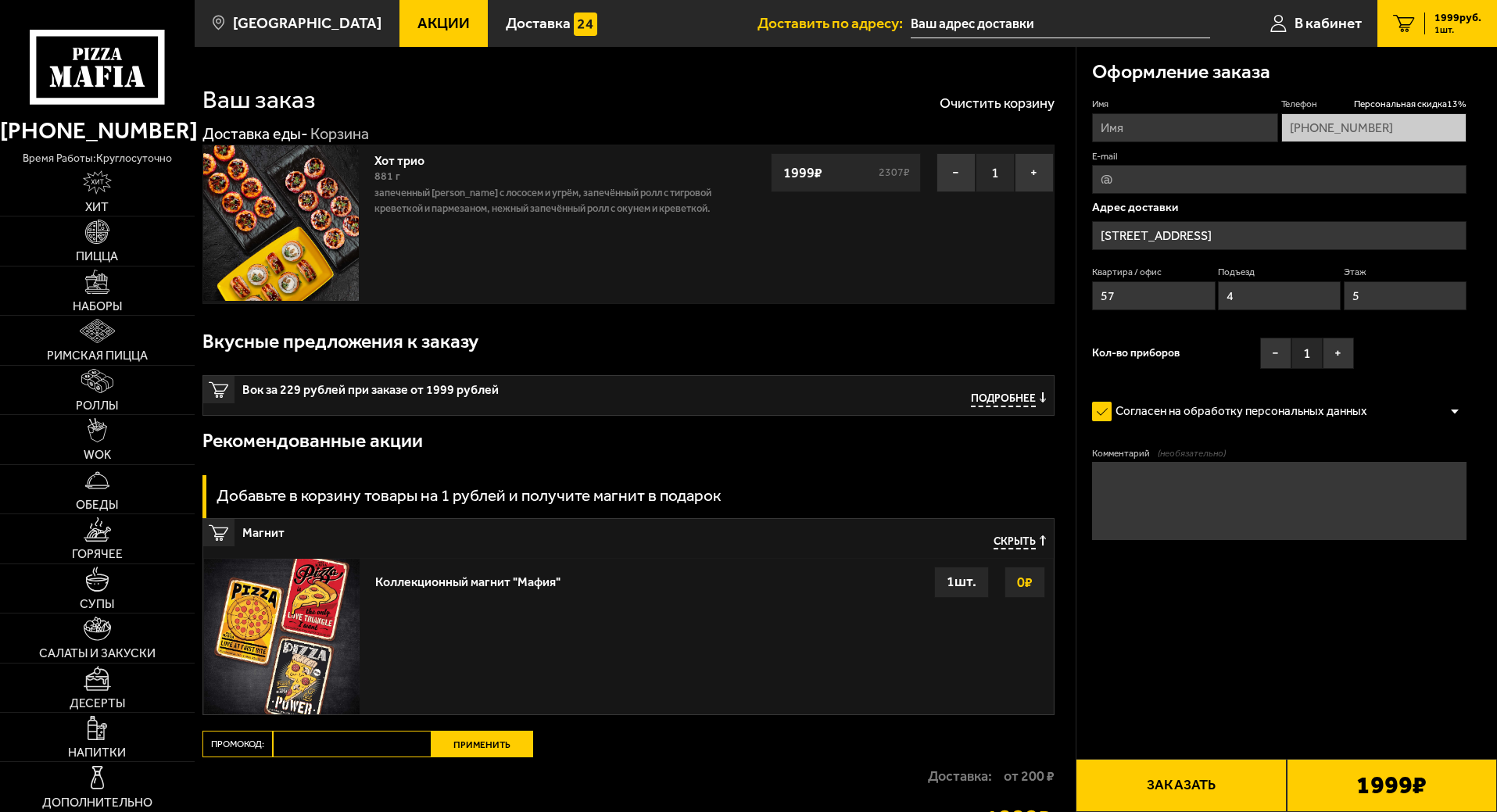
click at [999, 542] on span "Скрыть" at bounding box center [1014, 542] width 43 height 15
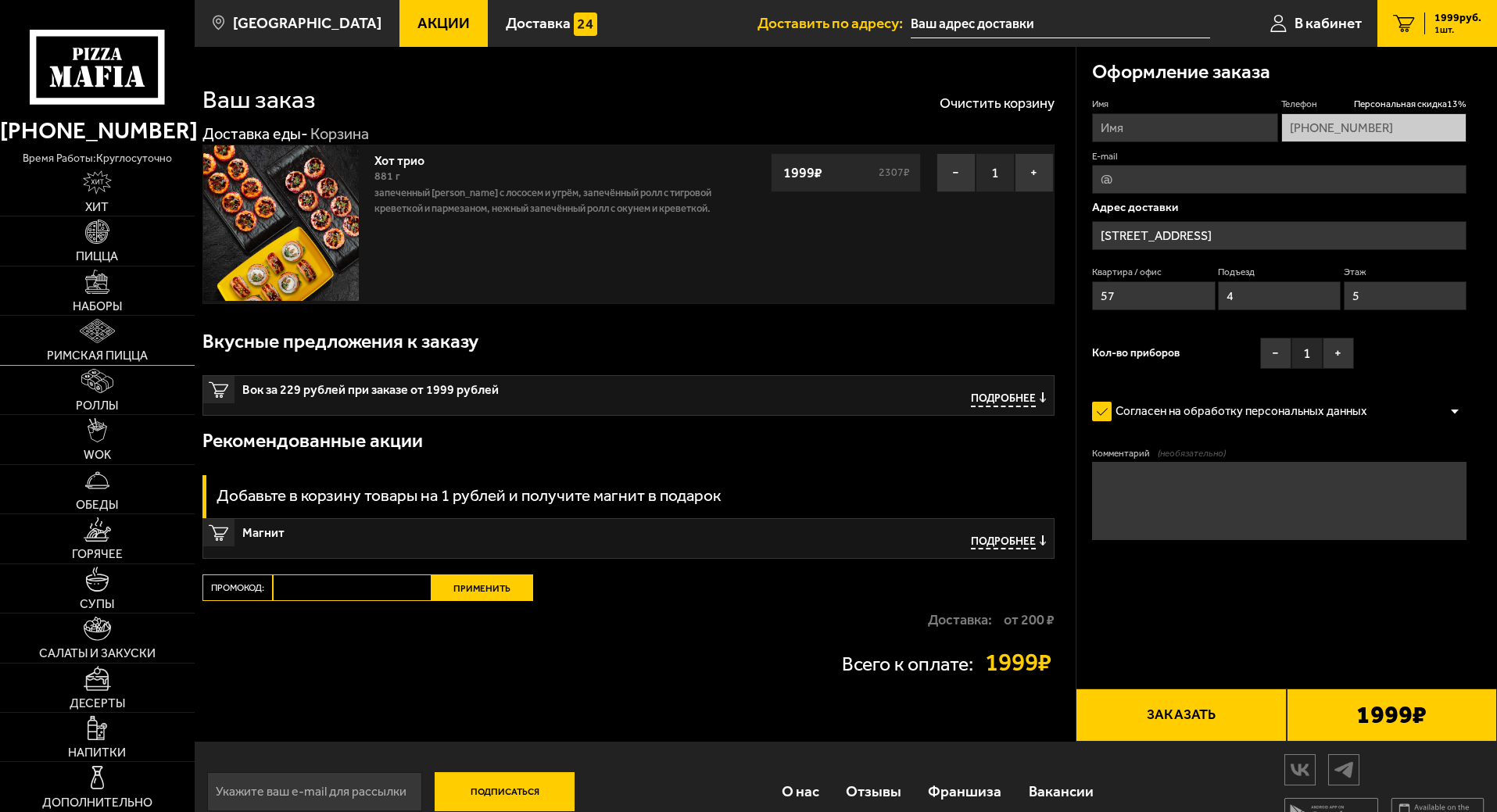
drag, startPoint x: 100, startPoint y: 336, endPoint x: 108, endPoint y: 330, distance: 10.0
click at [532, 401] on div "Вок за 229 рублей при заказе от 1999 рублей Подробнее" at bounding box center [628, 395] width 851 height 39
click at [91, 438] on img at bounding box center [97, 430] width 18 height 24
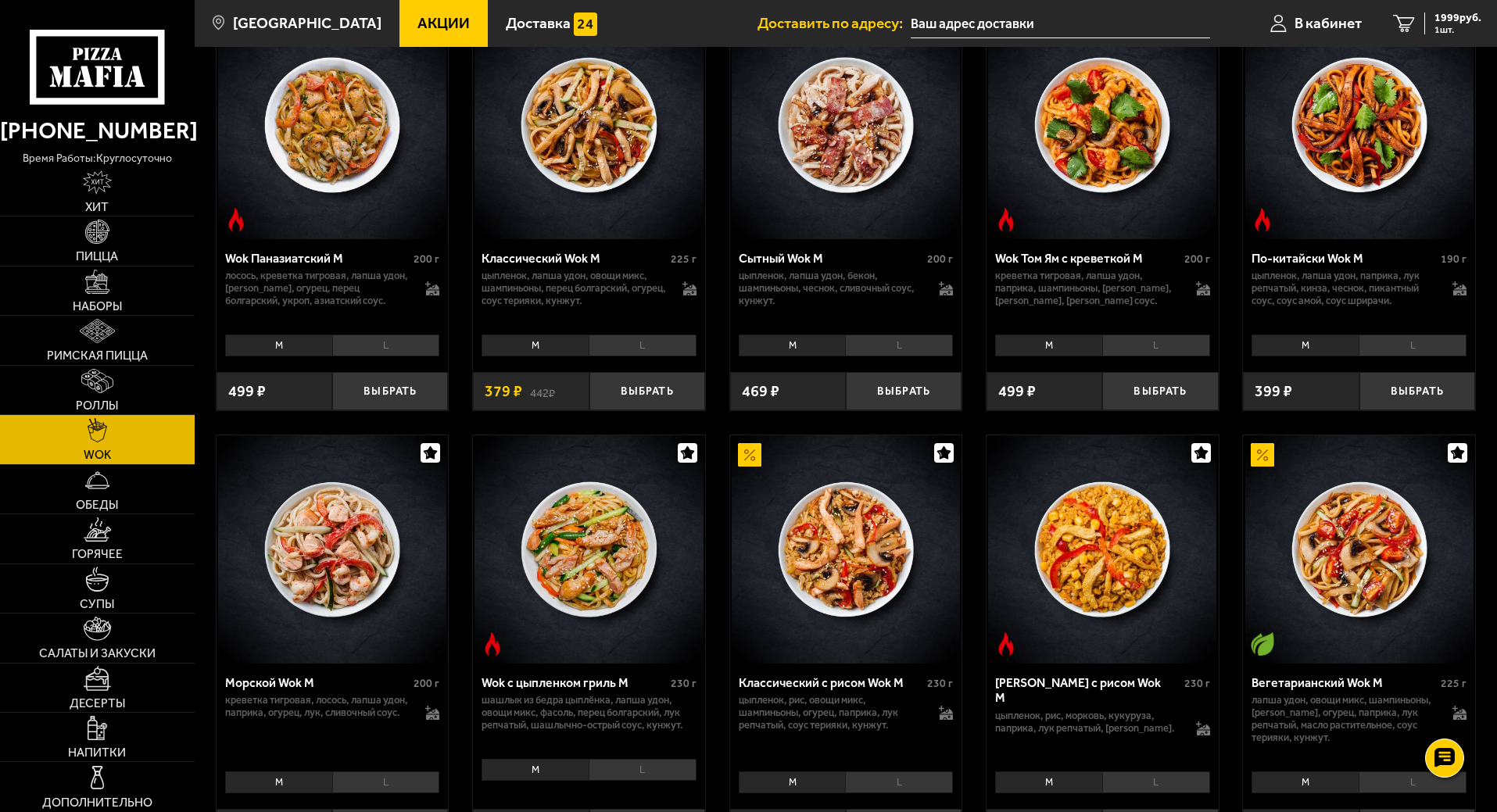
scroll to position [547, 0]
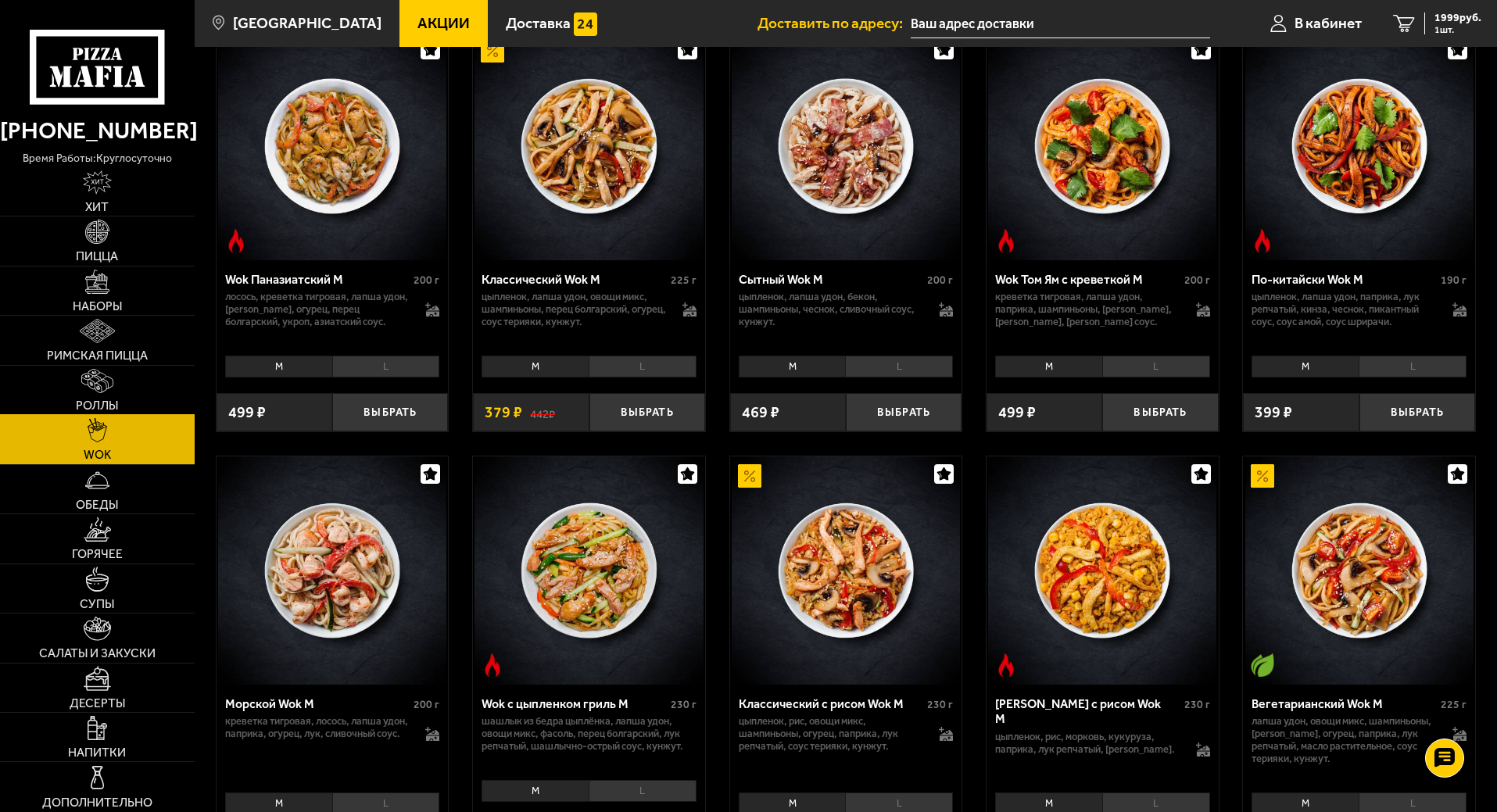
click at [109, 389] on img at bounding box center [96, 381] width 31 height 24
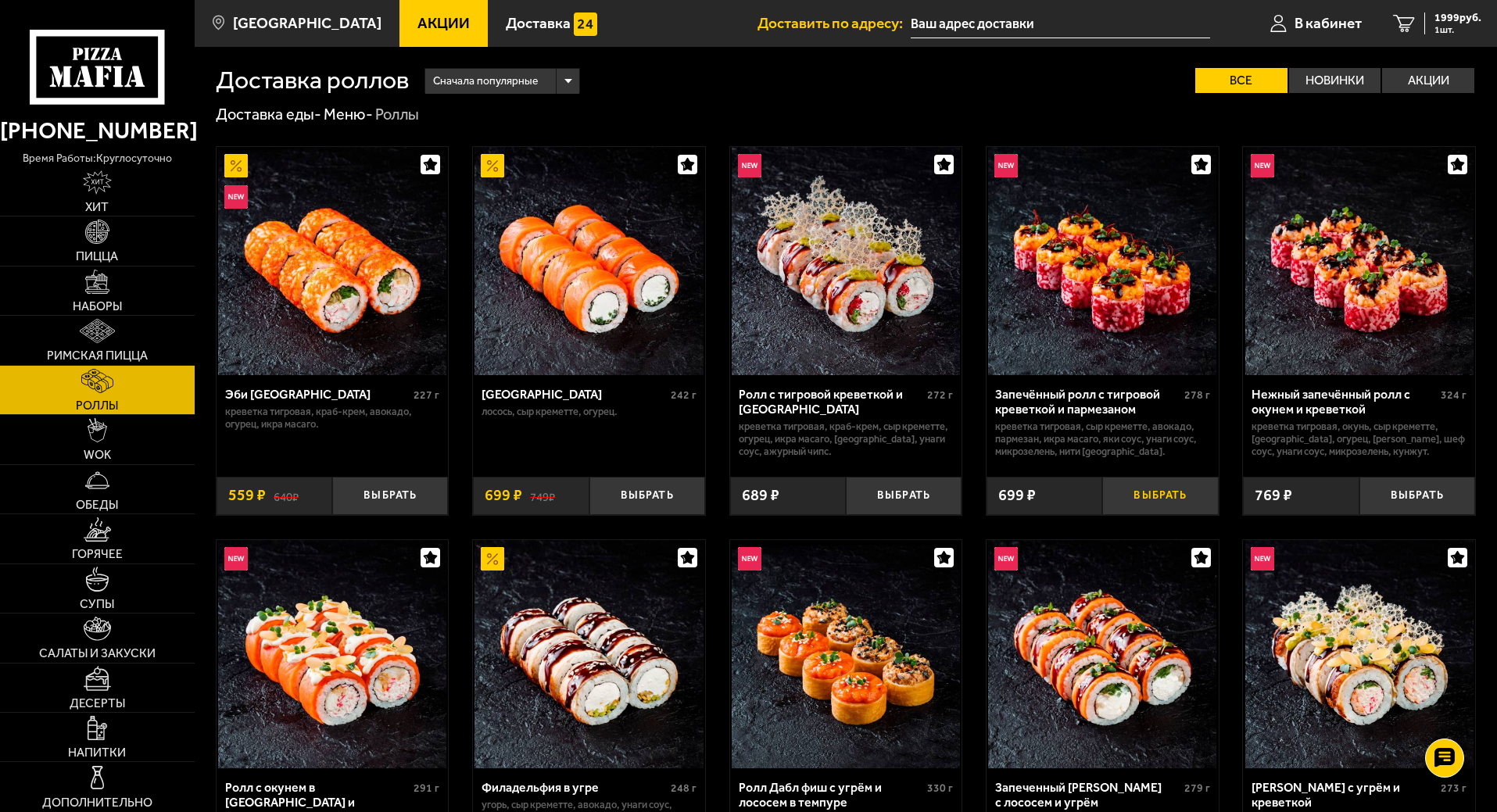
click at [1143, 490] on button "Выбрать" at bounding box center [1160, 496] width 116 height 38
click at [1444, 23] on span "2607 руб." at bounding box center [1458, 18] width 47 height 11
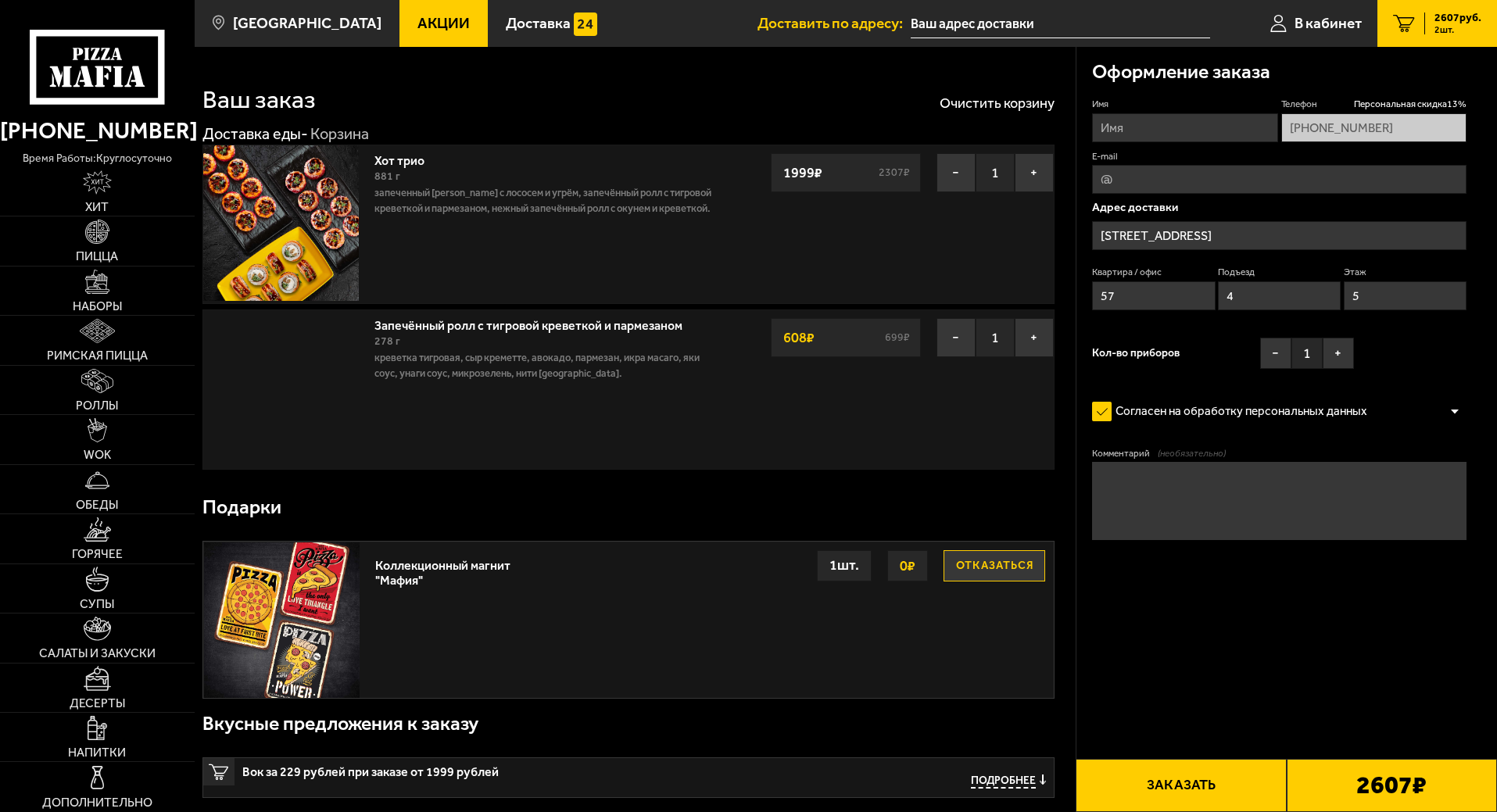
type input "[STREET_ADDRESS]"
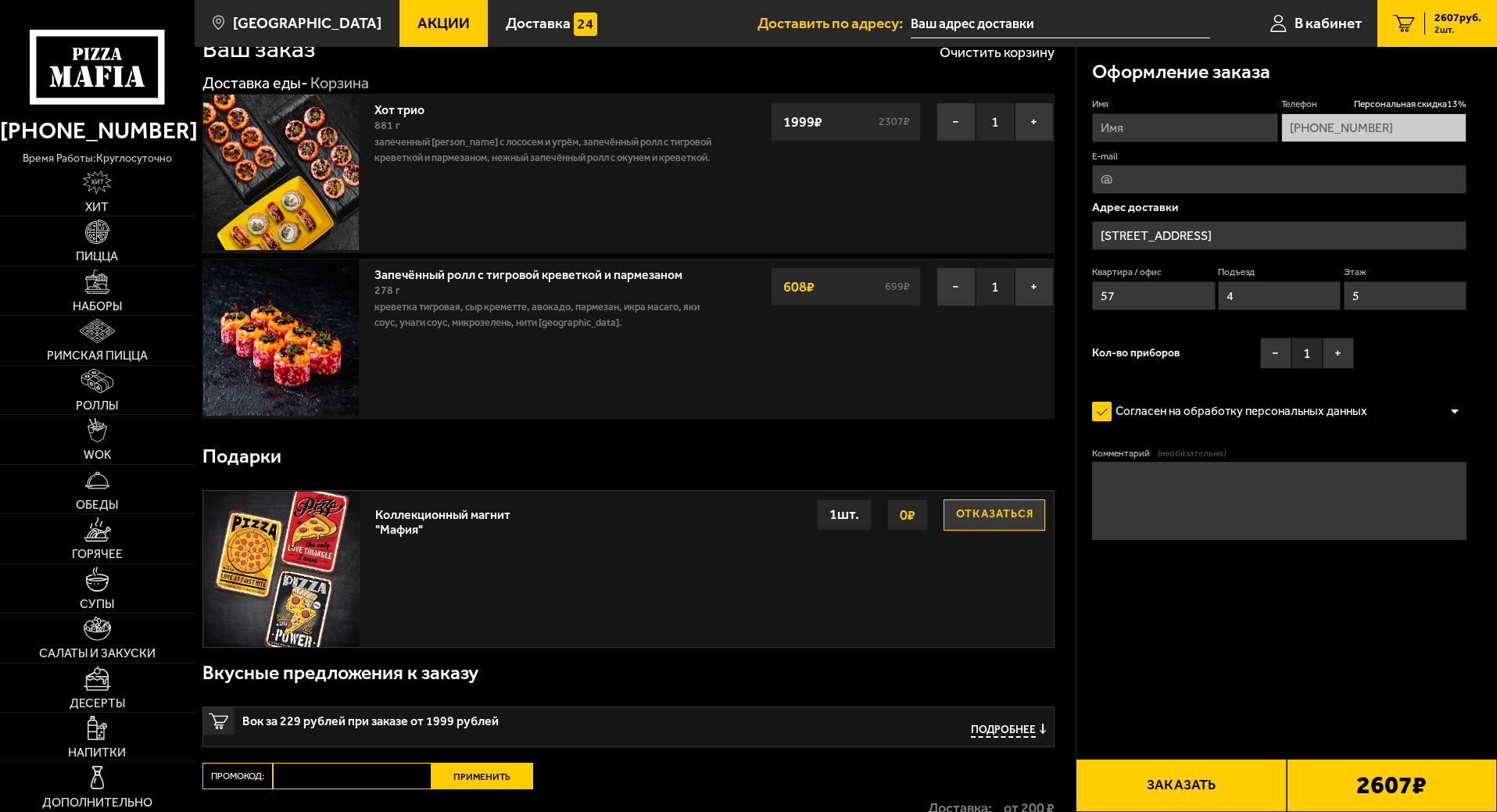
scroll to position [78, 0]
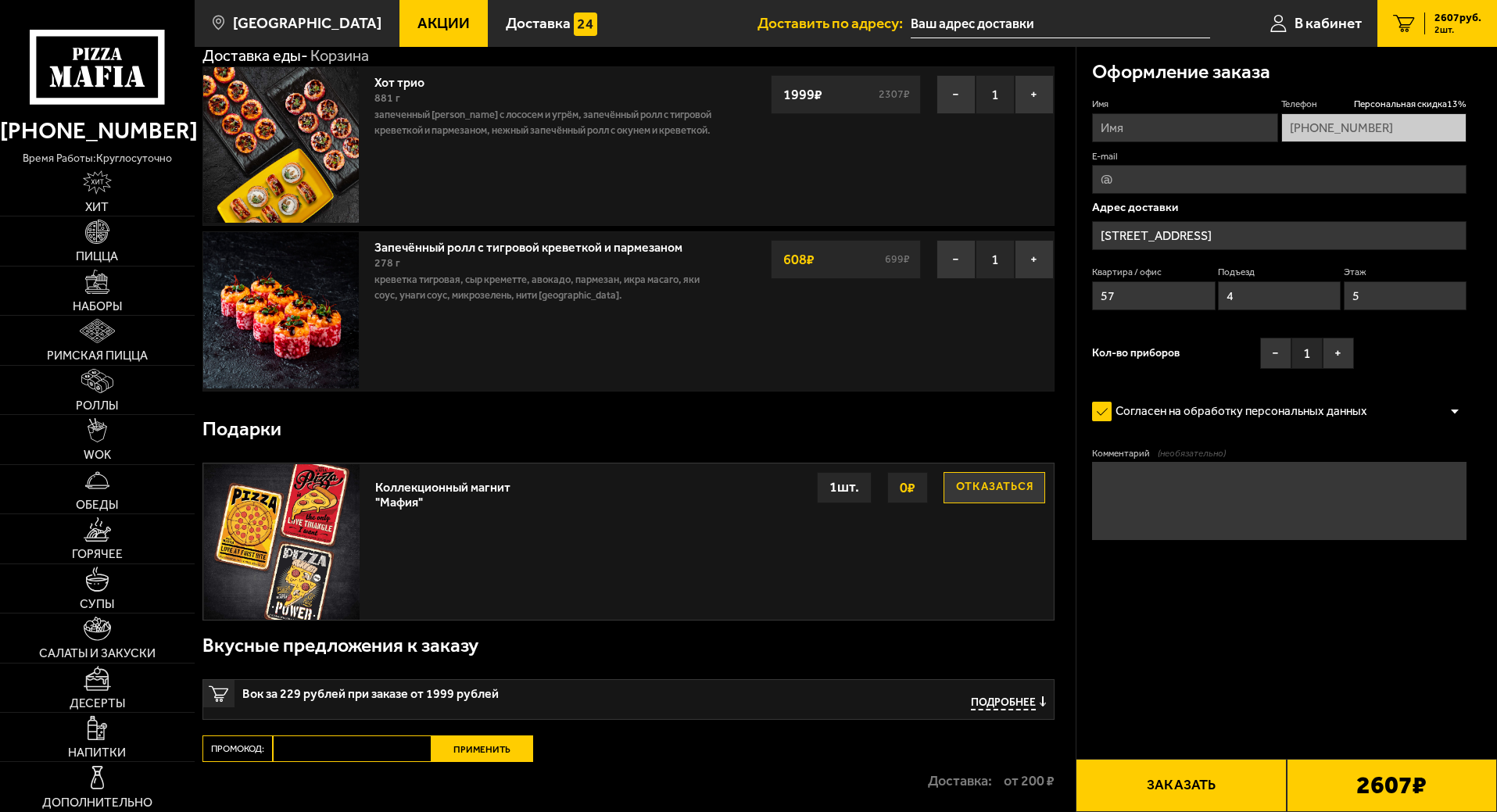
click at [979, 500] on button "Отказаться" at bounding box center [994, 487] width 102 height 31
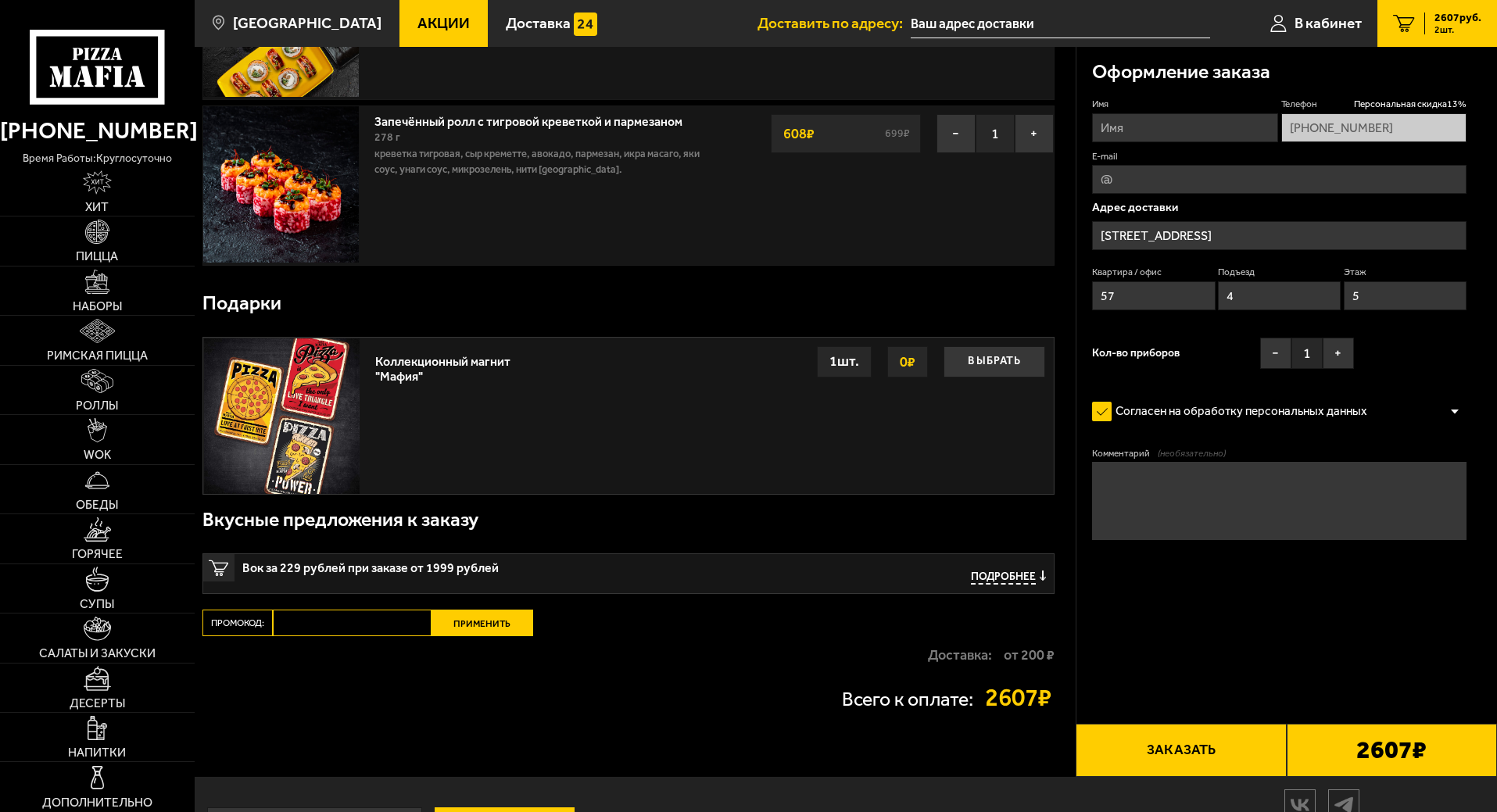
scroll to position [235, 0]
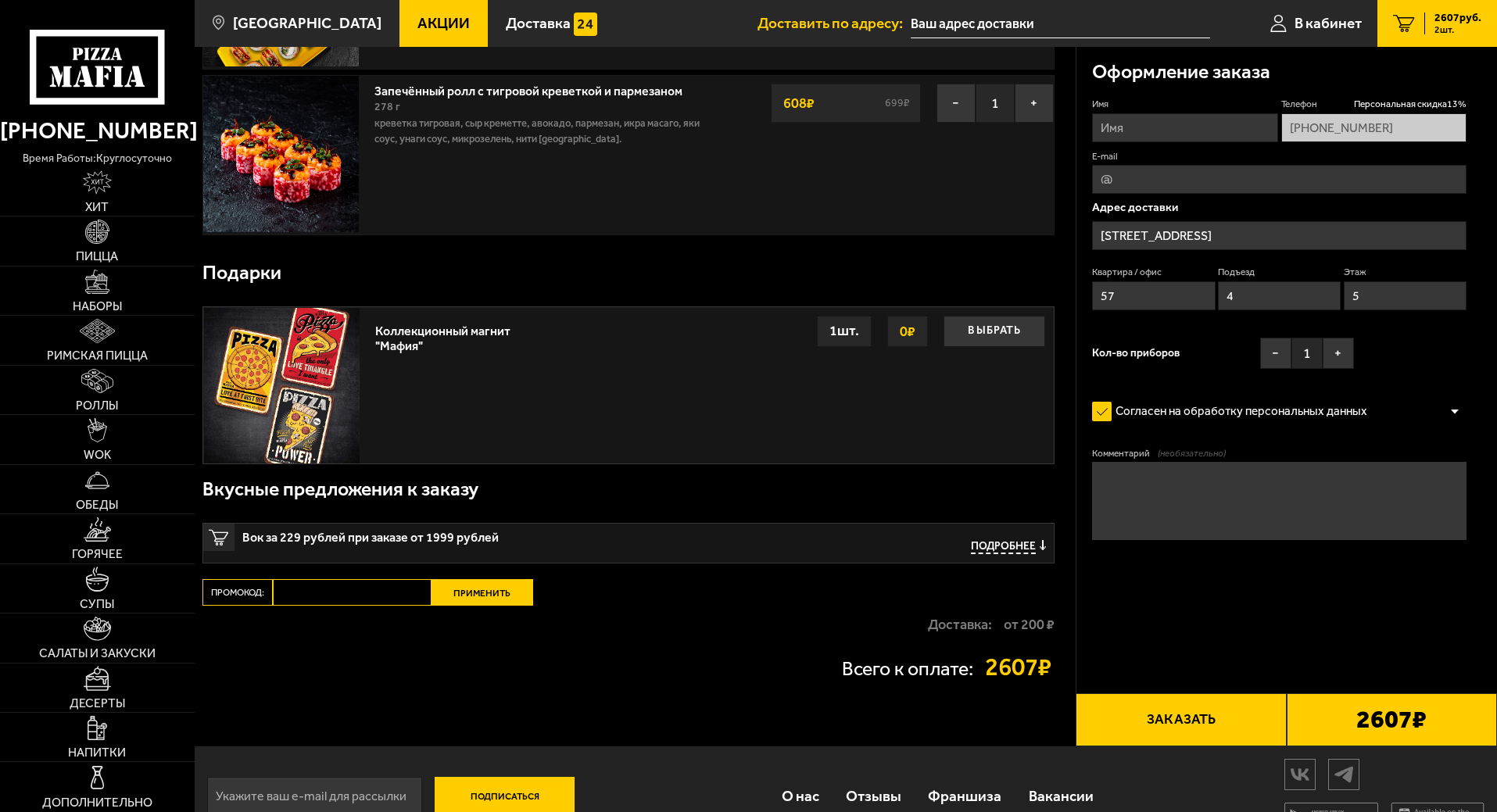
click at [992, 547] on span "Подробнее" at bounding box center [1004, 547] width 65 height 15
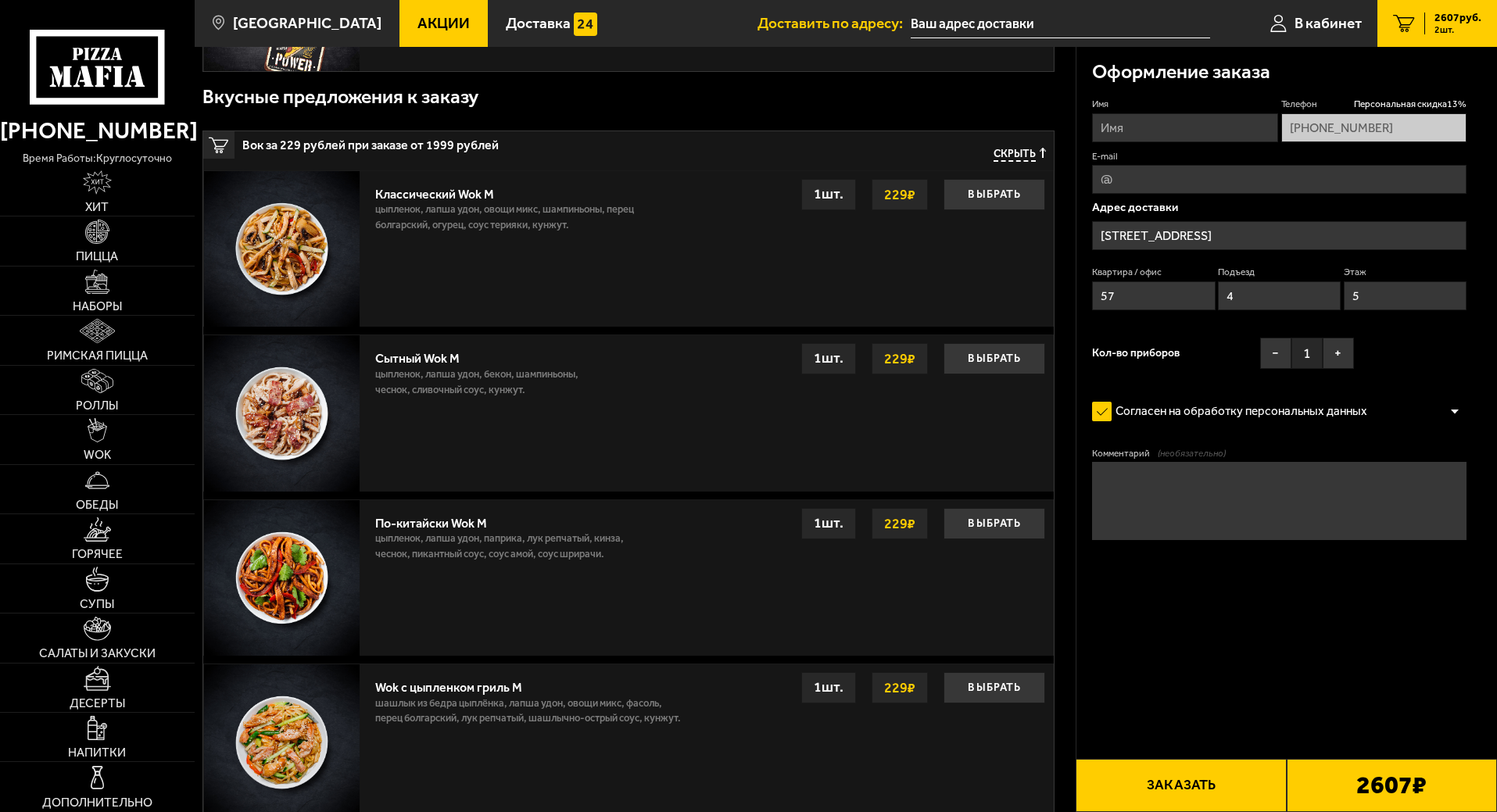
scroll to position [392, 0]
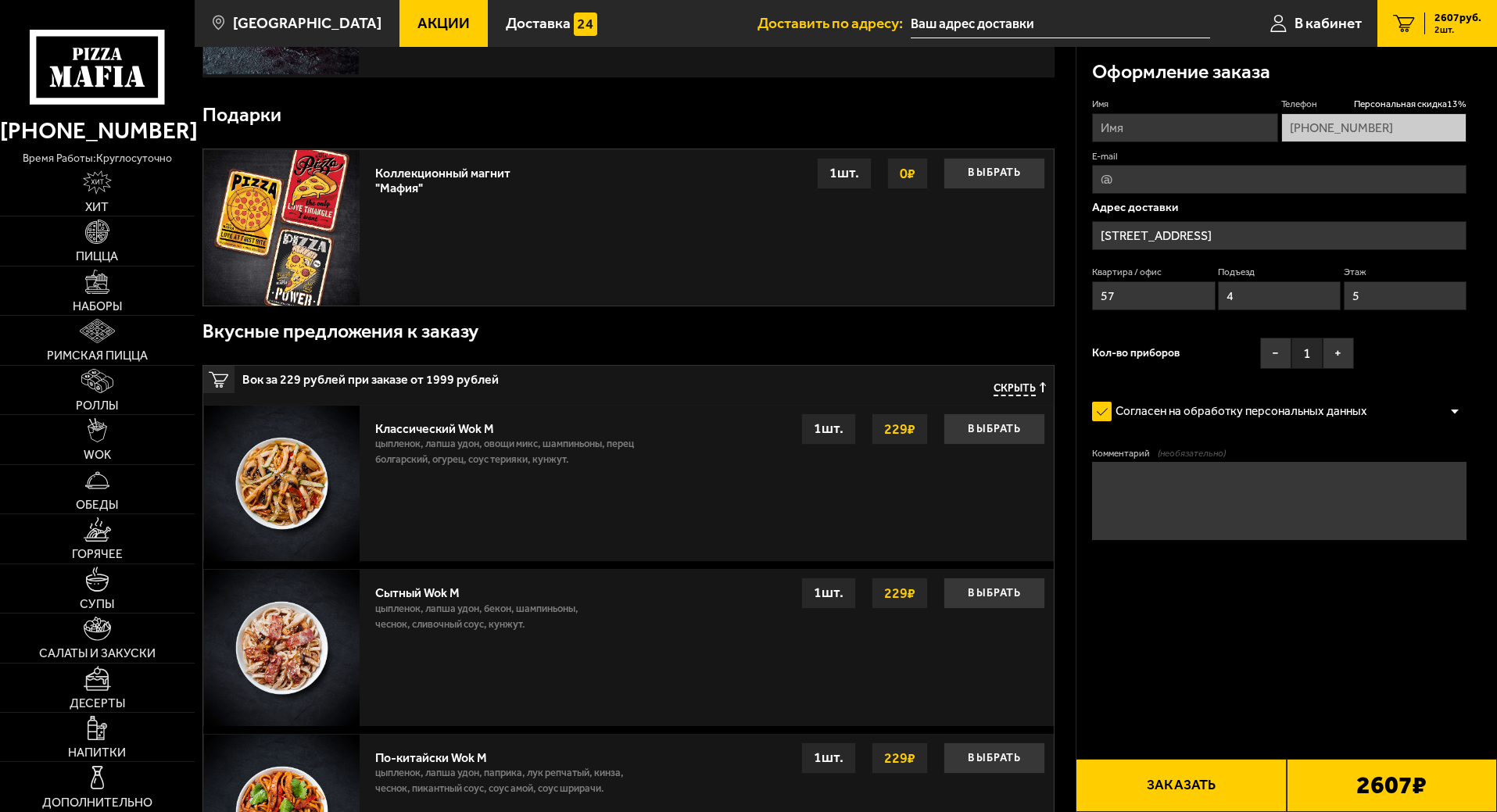
click at [1018, 383] on div "Скрыть" at bounding box center [1003, 389] width 86 height 31
click at [1006, 394] on span "Скрыть" at bounding box center [1014, 390] width 43 height 15
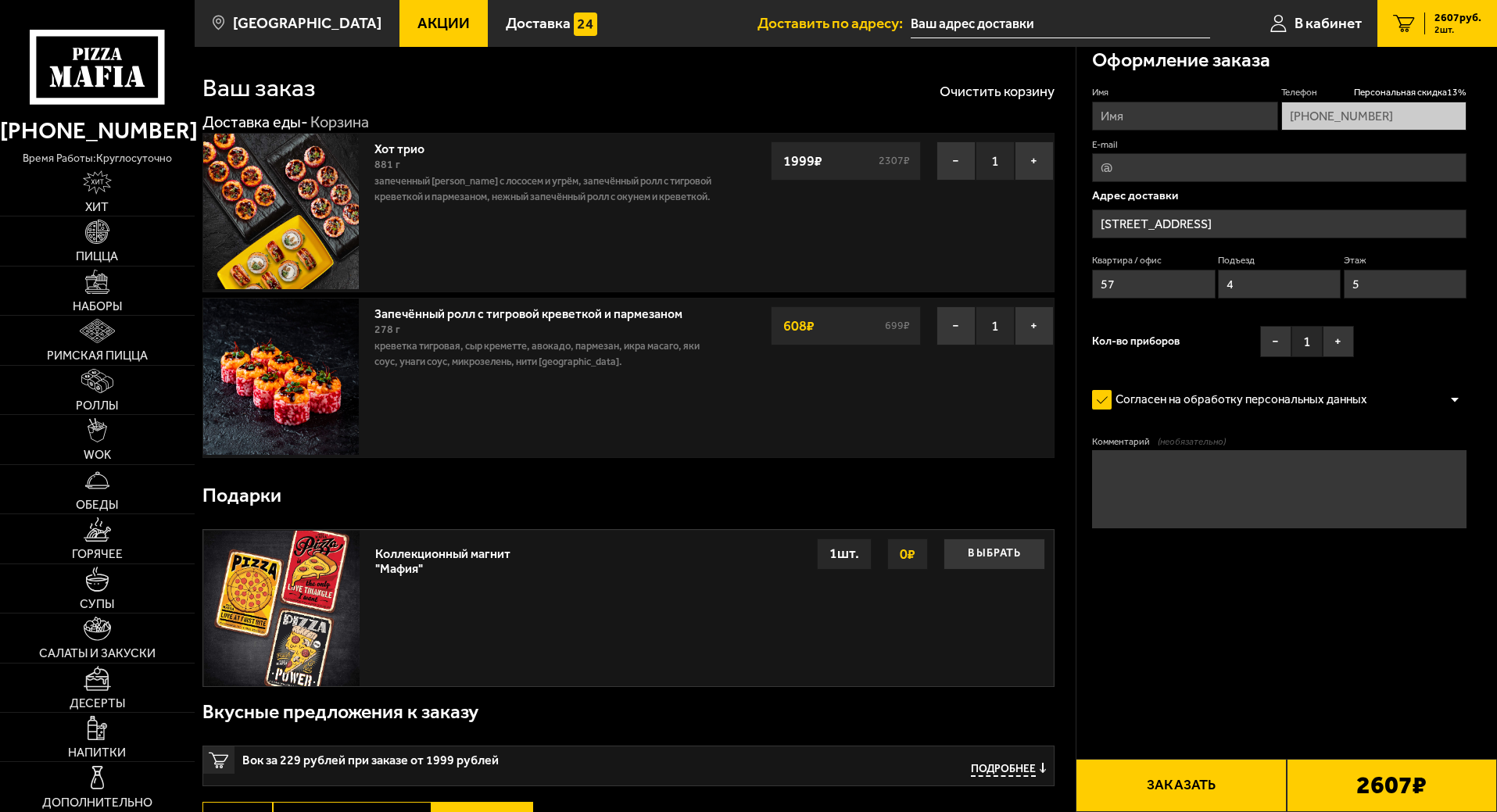
scroll to position [0, 0]
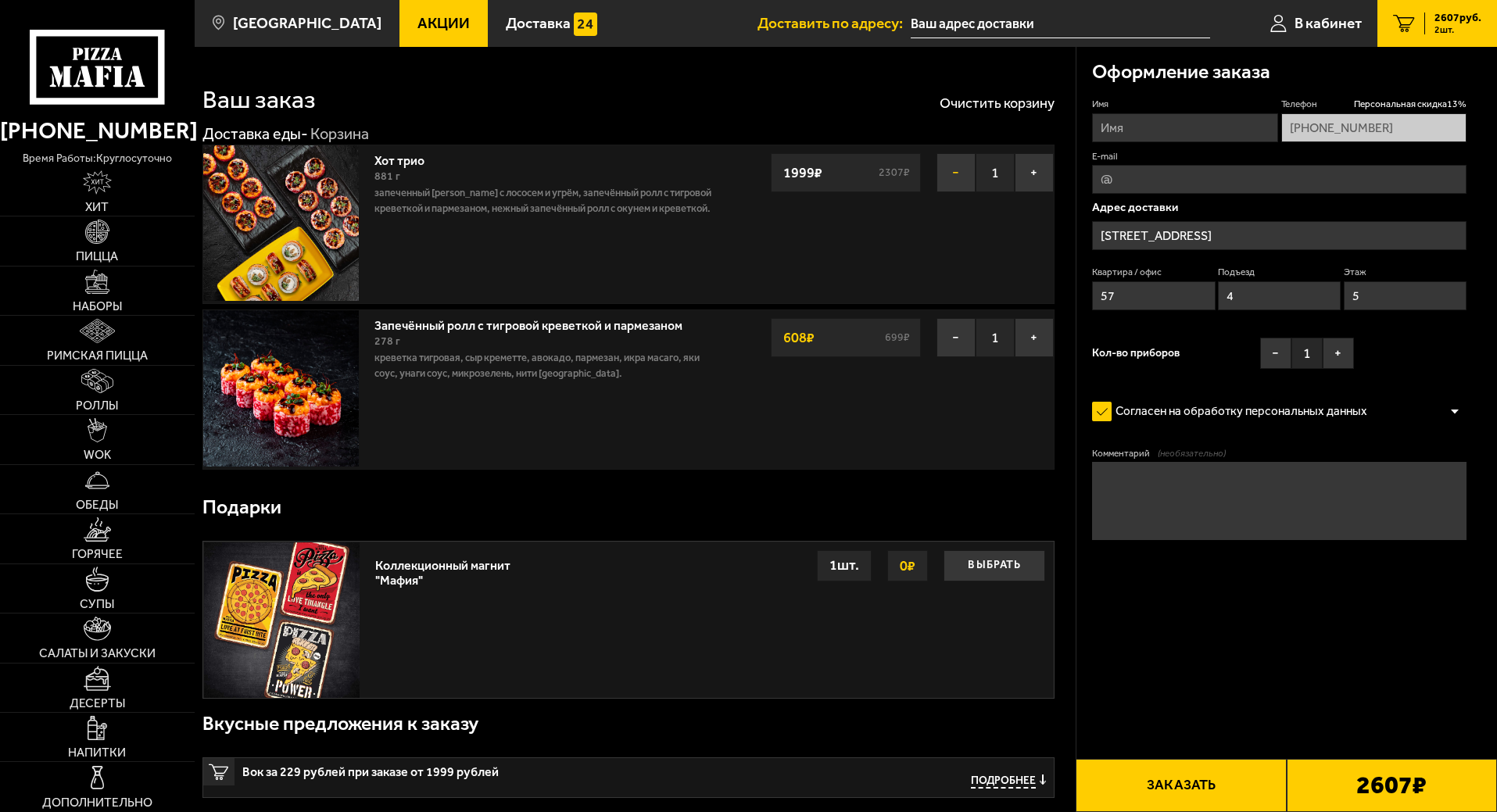
click at [974, 171] on button "−" at bounding box center [956, 173] width 39 height 39
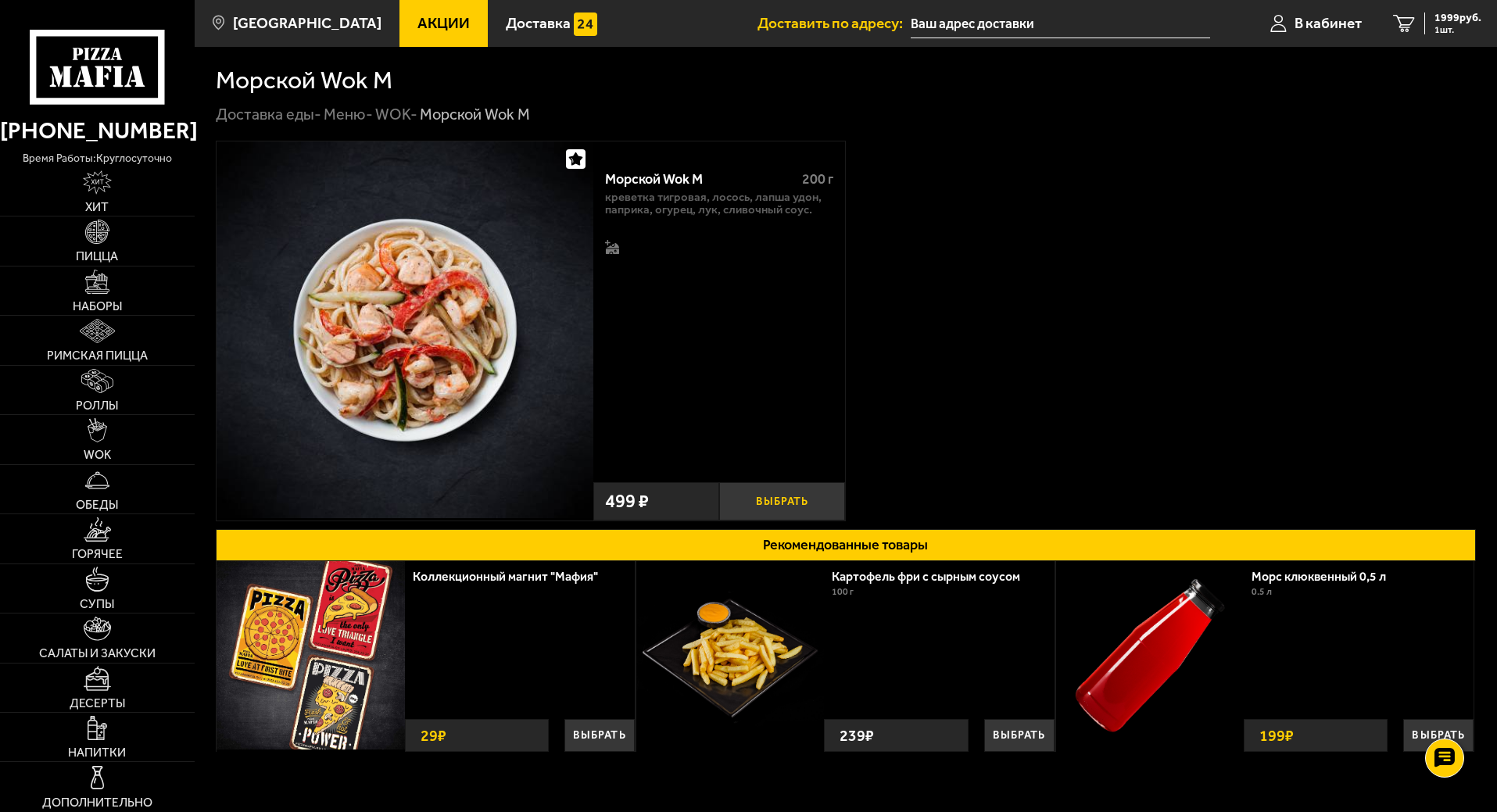
click at [793, 499] on button "Выбрать" at bounding box center [782, 502] width 126 height 38
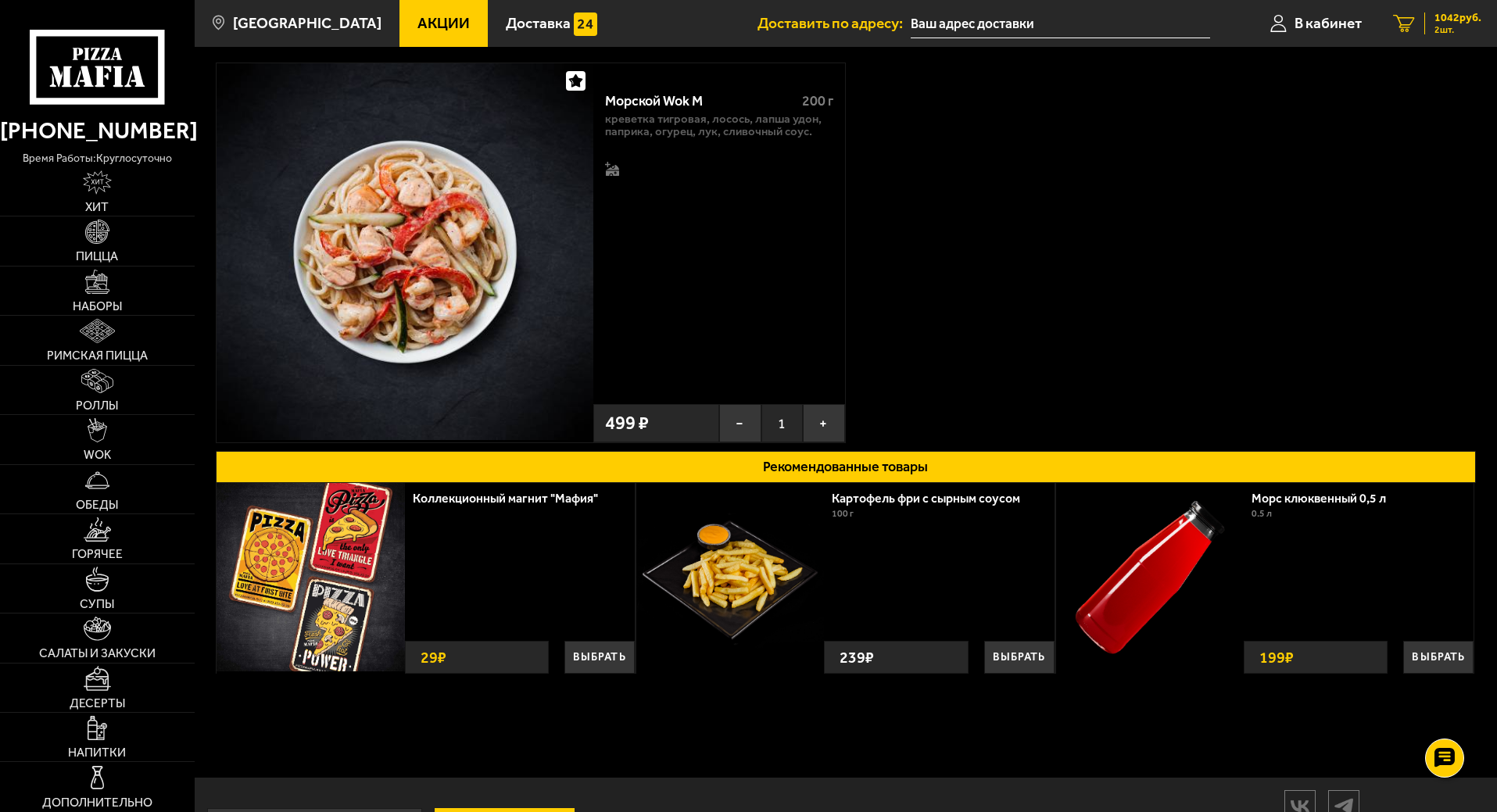
click at [1478, 9] on link "2 1042 руб. 2 шт." at bounding box center [1437, 23] width 119 height 47
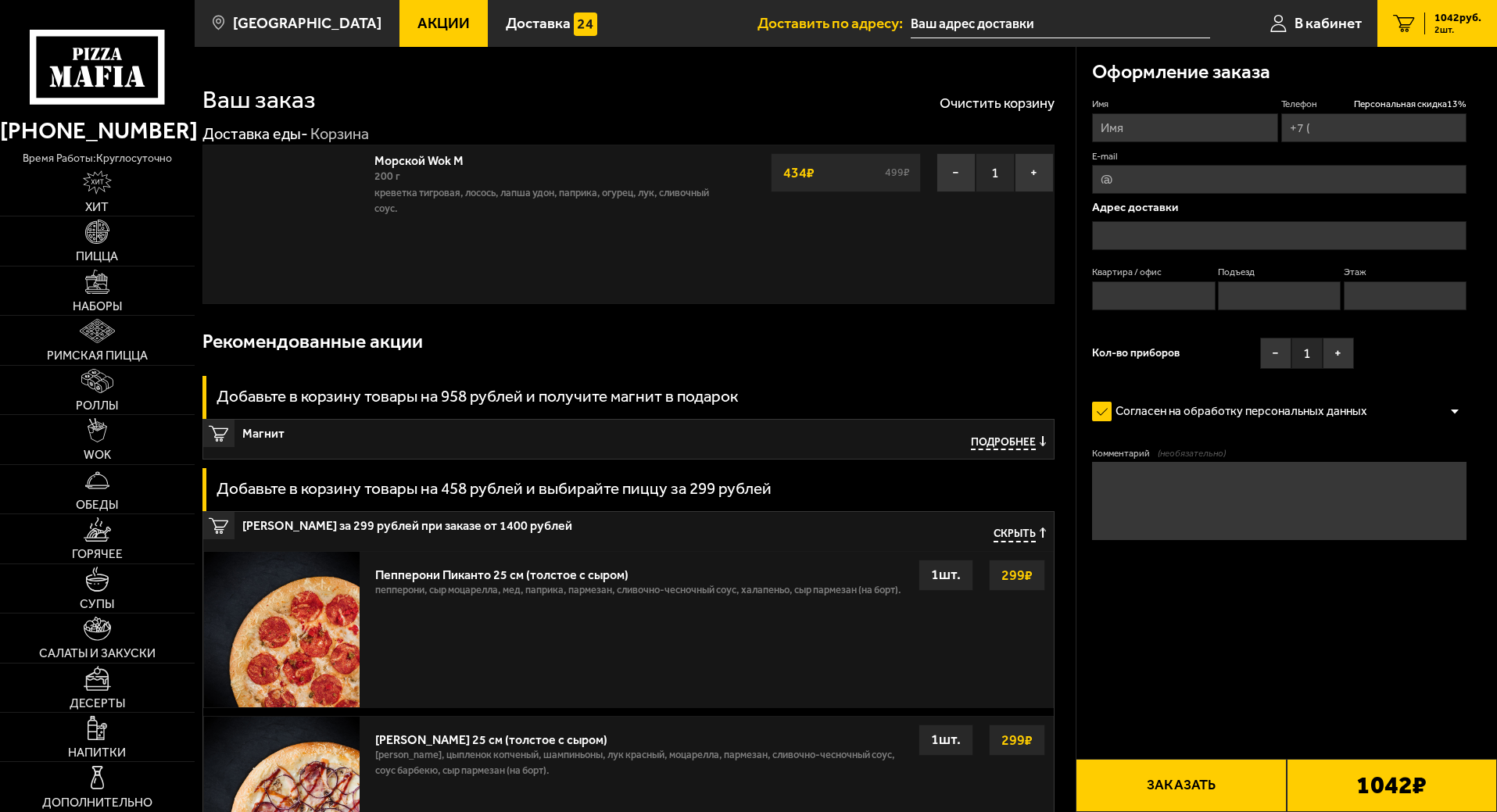
type input "[PHONE_NUMBER]"
type input "[STREET_ADDRESS]"
type input "57"
type input "4"
type input "5"
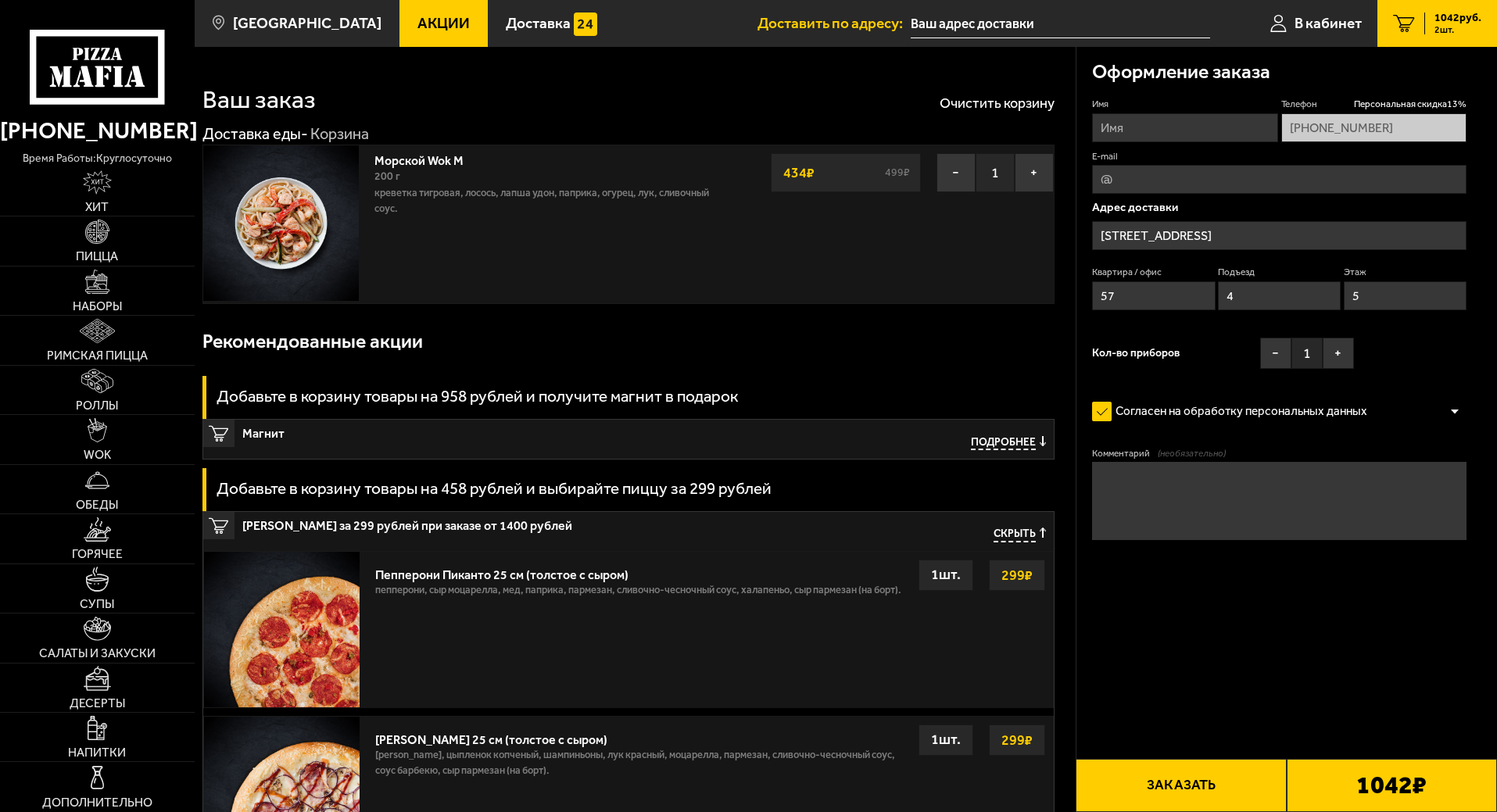
type input "[STREET_ADDRESS]"
click at [1002, 534] on span "Скрыть" at bounding box center [1014, 535] width 43 height 15
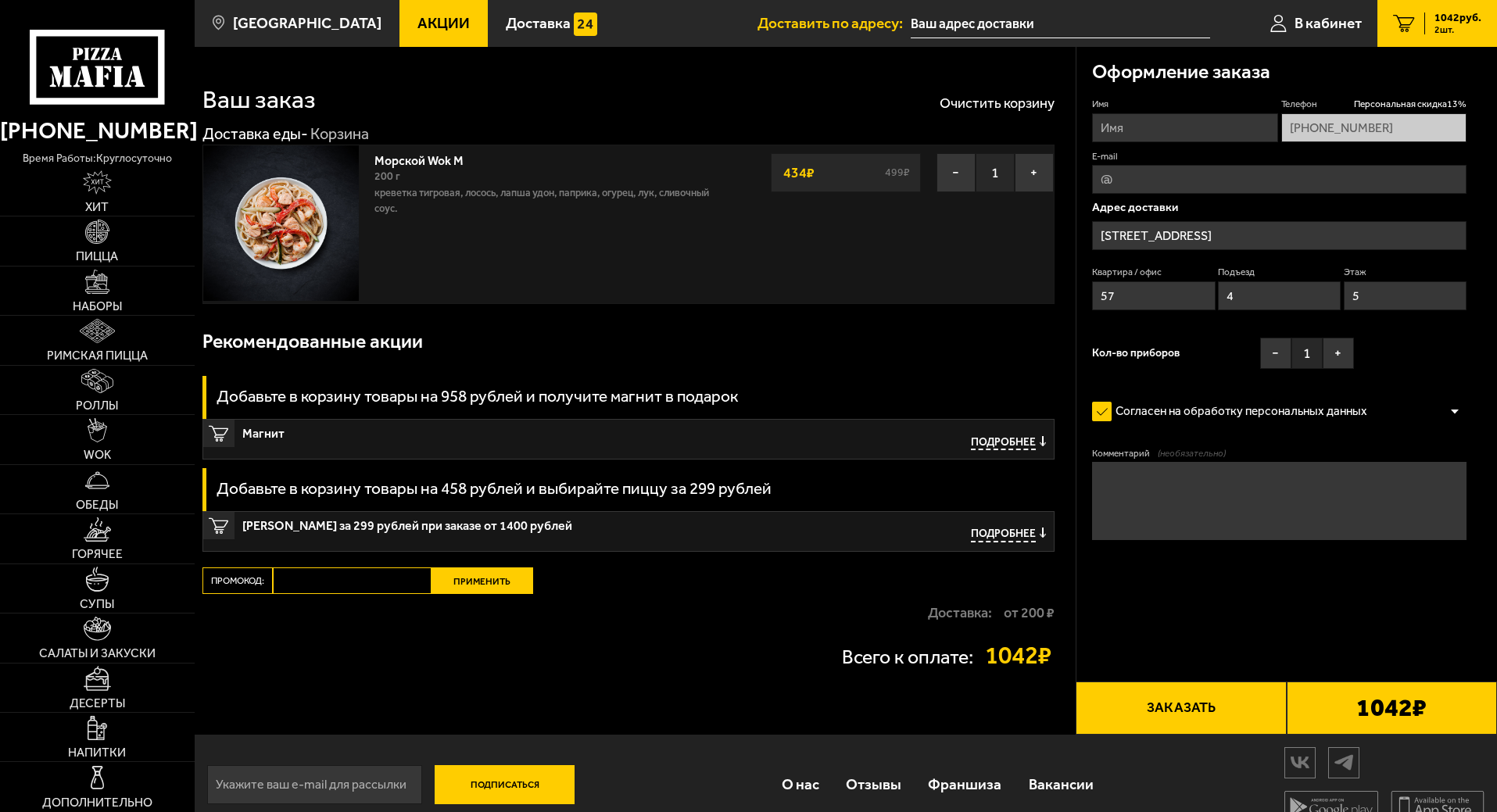
click at [1007, 443] on span "Подробнее" at bounding box center [1004, 444] width 65 height 15
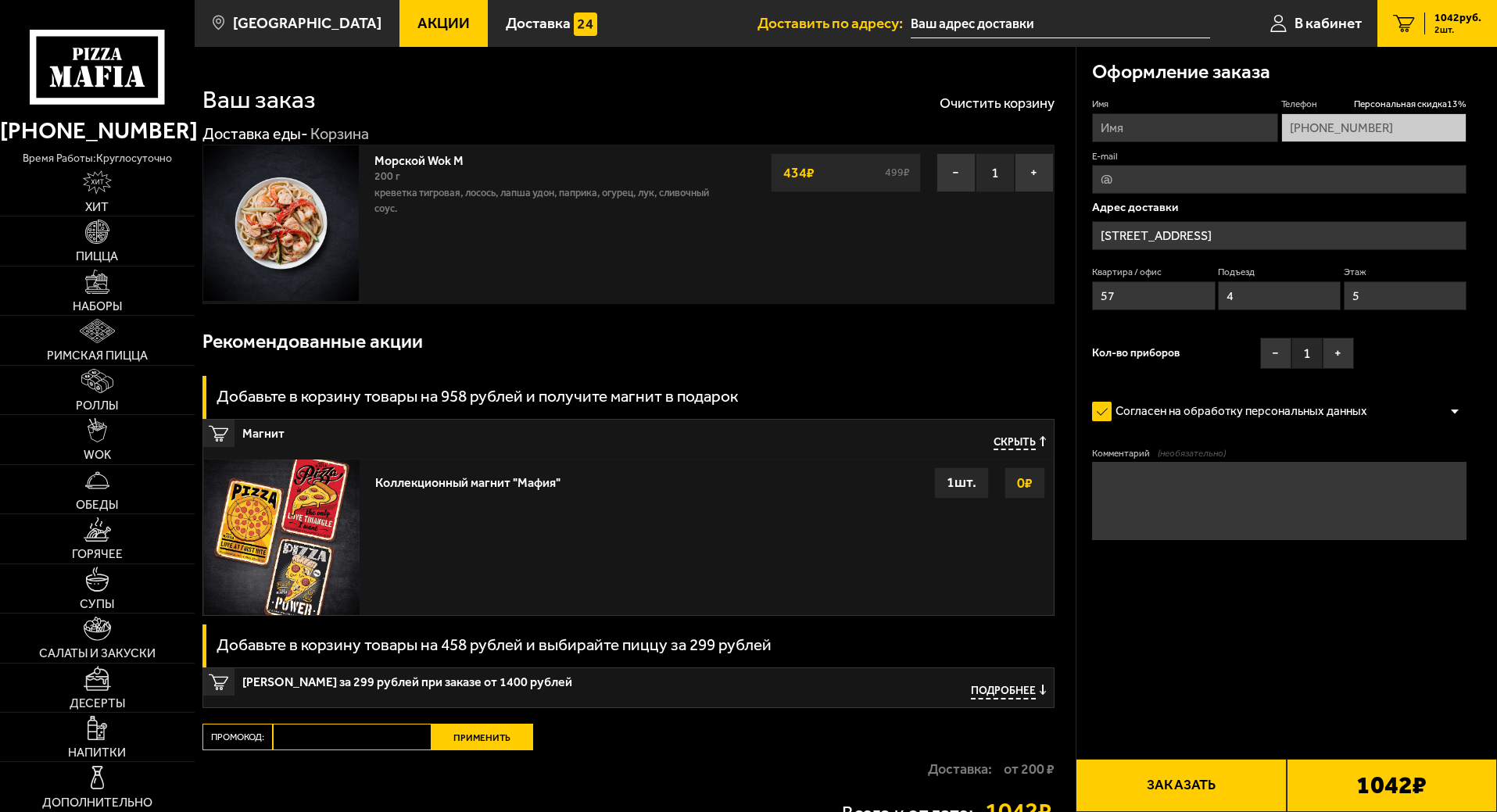
click at [1007, 444] on span "Скрыть" at bounding box center [1014, 444] width 43 height 15
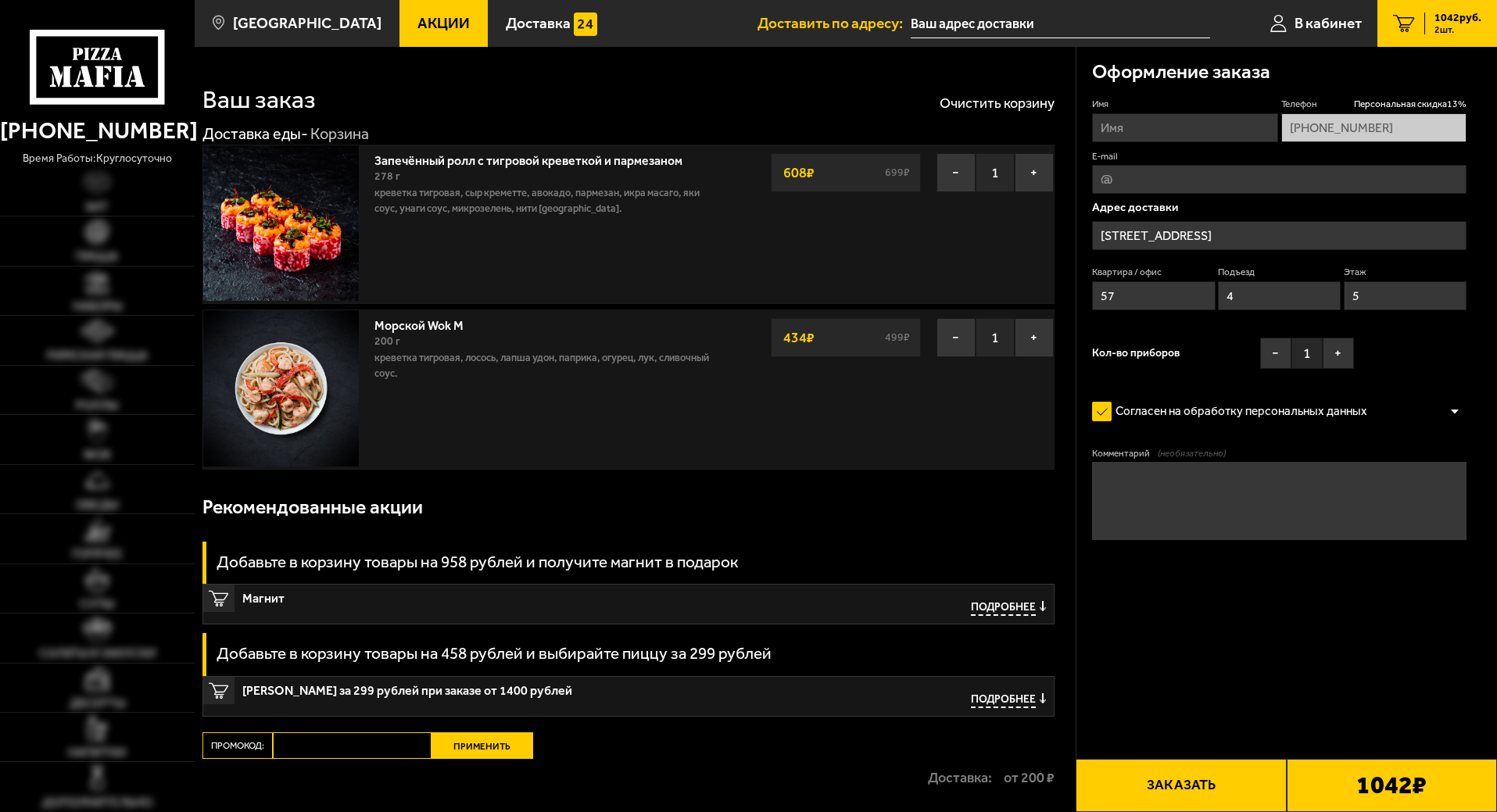
type input "[STREET_ADDRESS]"
click at [1221, 790] on button "Заказать" at bounding box center [1181, 785] width 210 height 53
click at [1126, 124] on input "Имя" at bounding box center [1185, 128] width 185 height 29
type input "Mikhail Kubar"
click at [1218, 794] on button "Заказать" at bounding box center [1181, 785] width 210 height 53
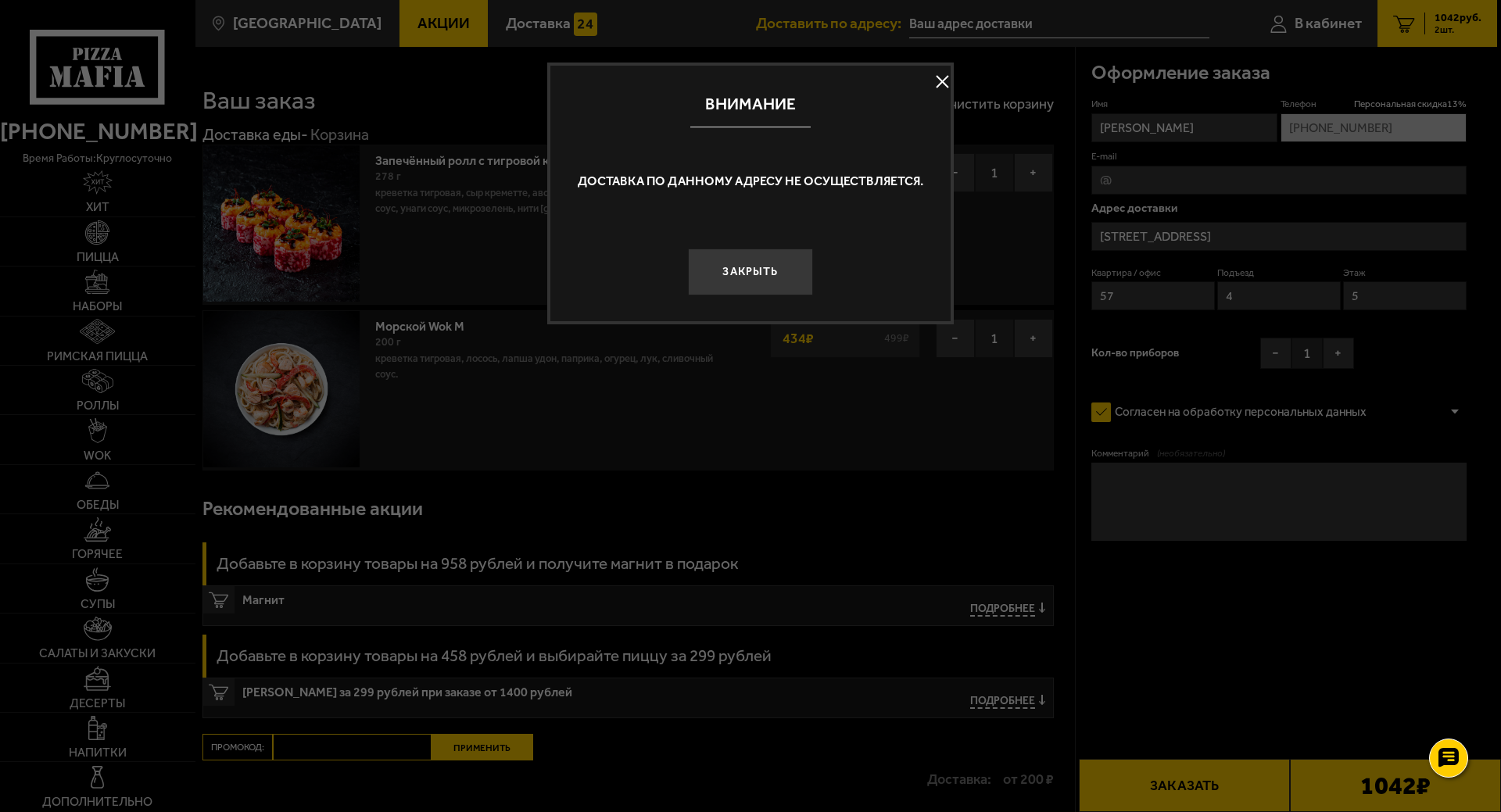
click at [943, 82] on button at bounding box center [942, 82] width 23 height 23
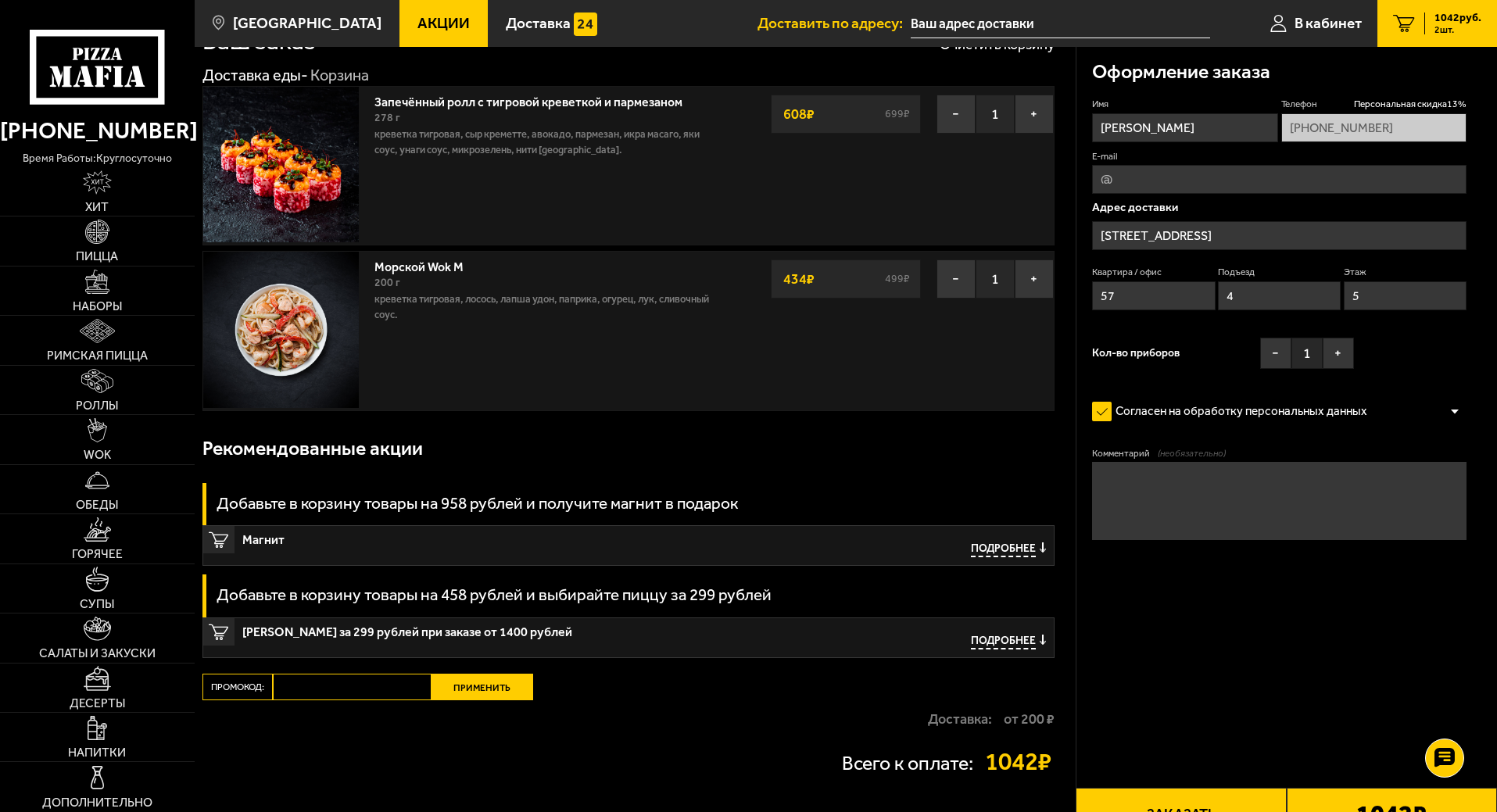
scroll to position [189, 0]
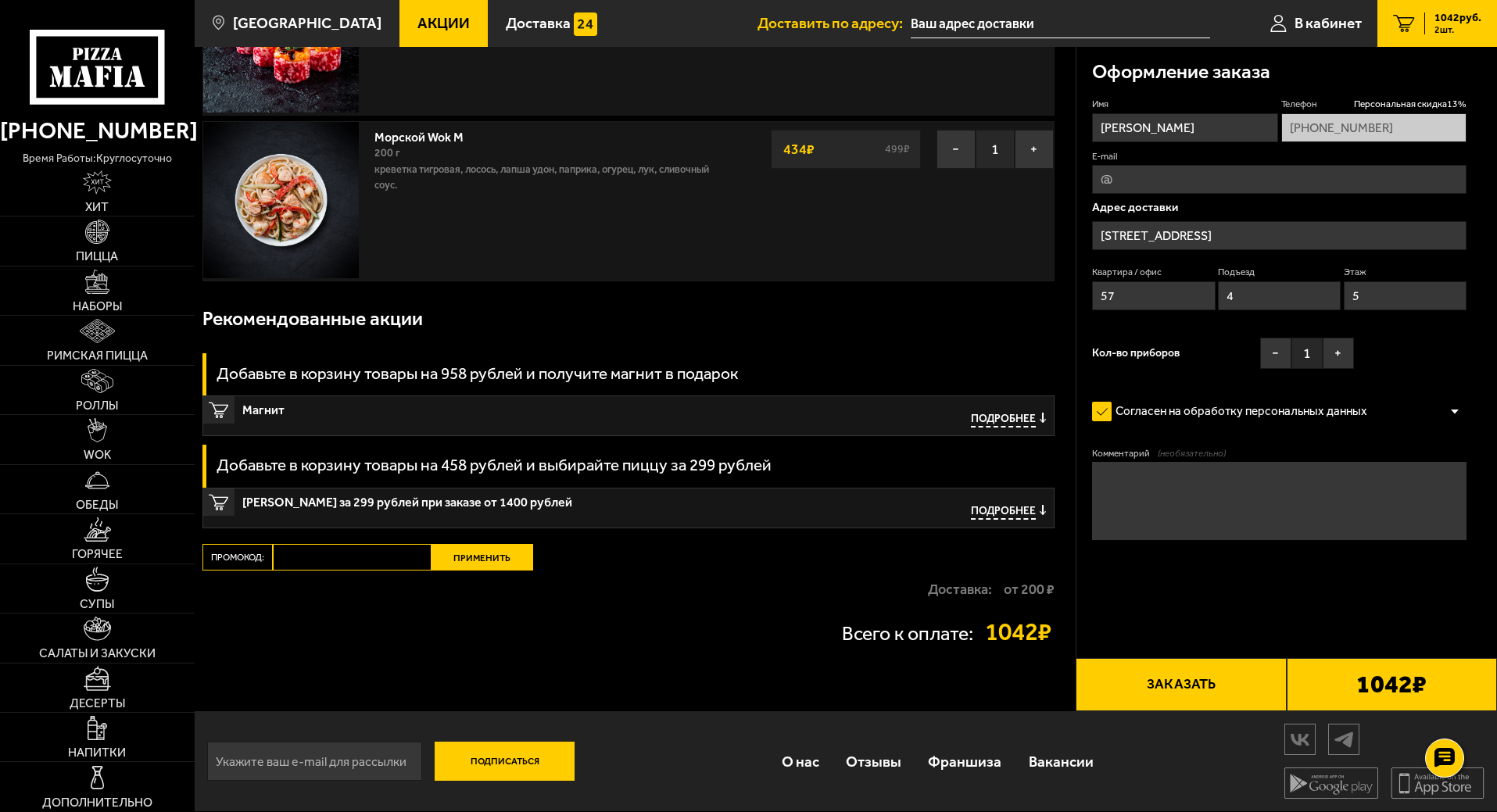
click at [1006, 512] on span "Подробнее" at bounding box center [1004, 512] width 65 height 15
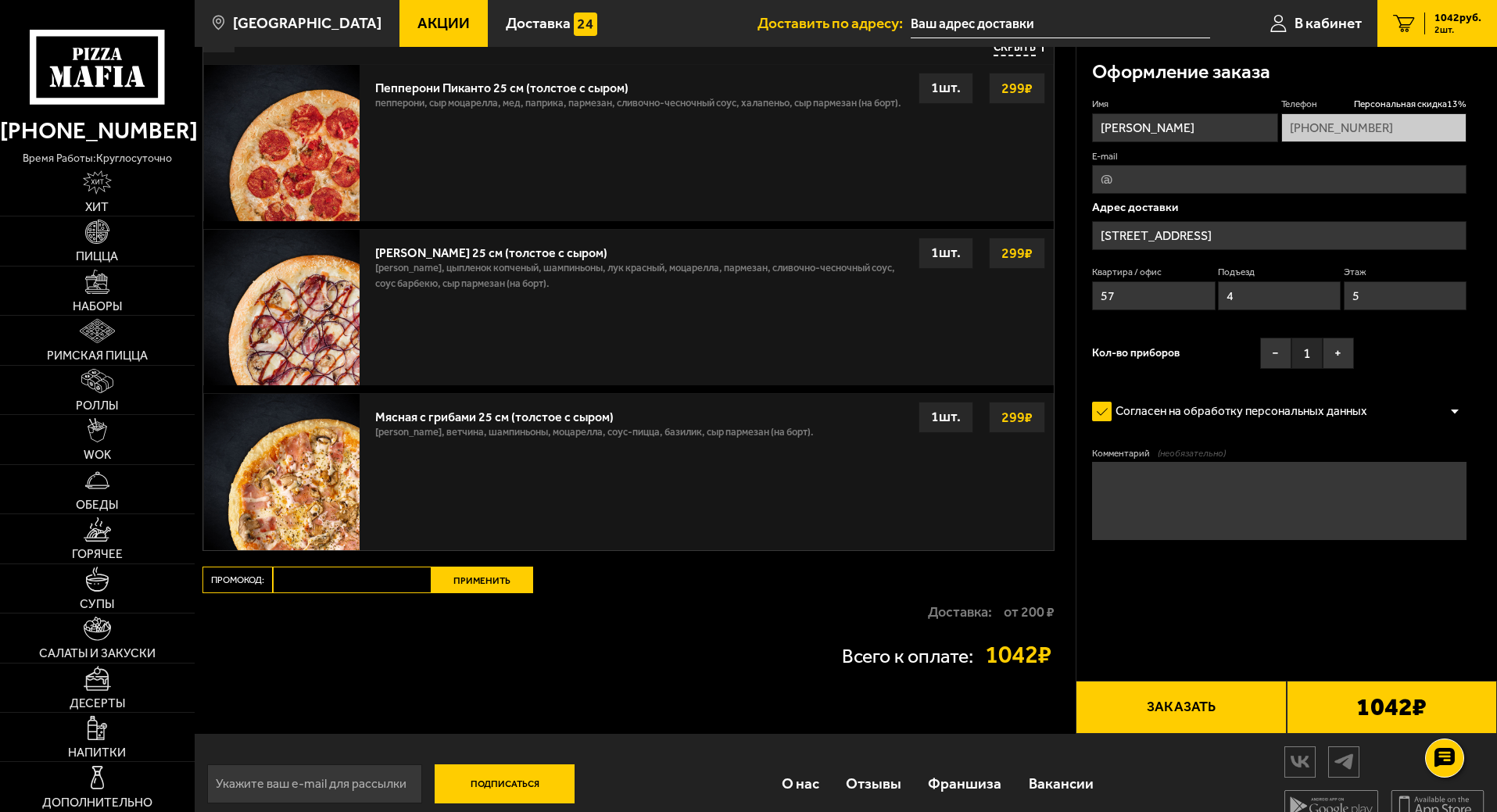
scroll to position [676, 0]
